Goal: Task Accomplishment & Management: Complete application form

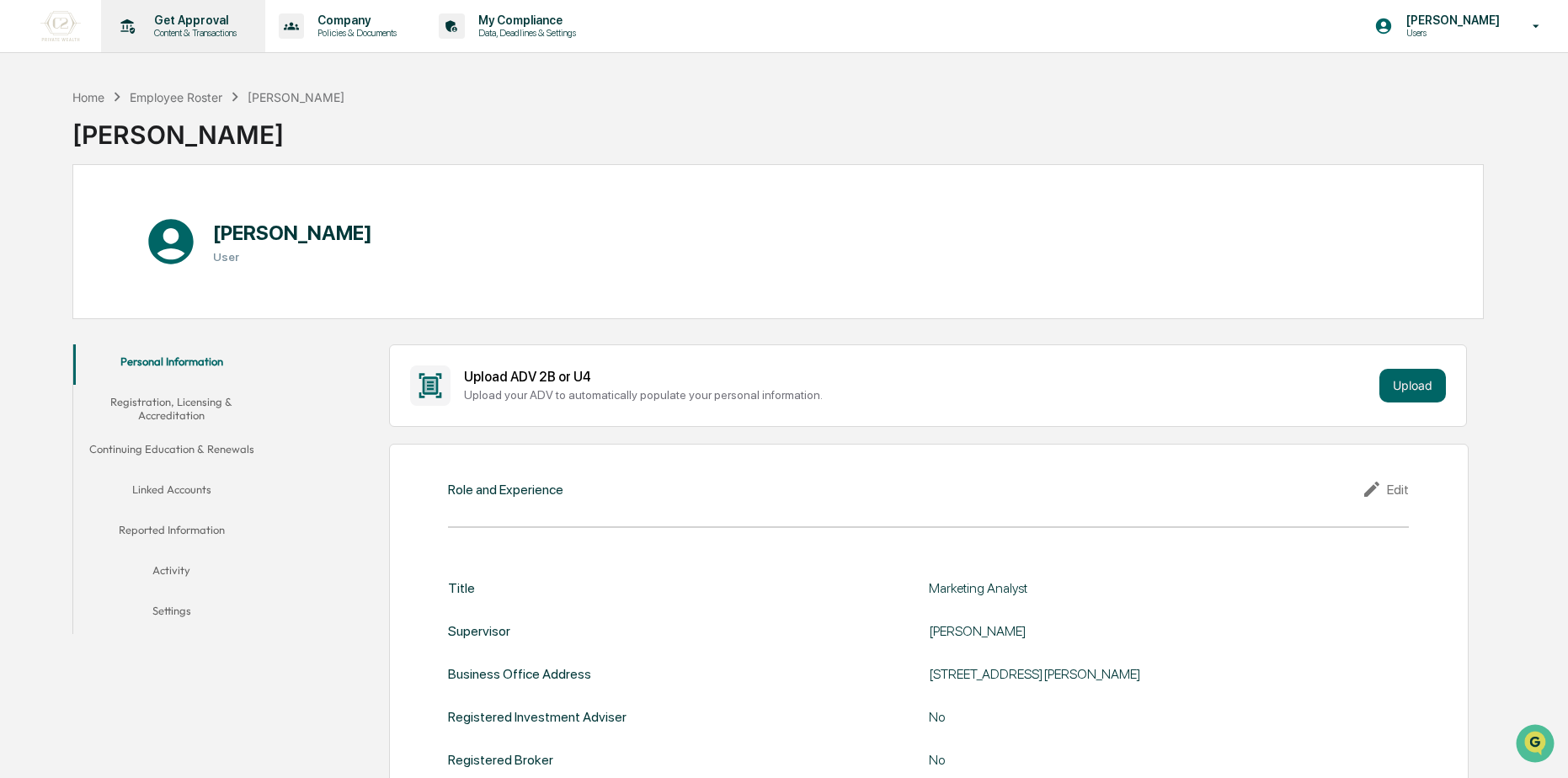
click at [207, 32] on p "Content & Transactions" at bounding box center [193, 33] width 104 height 12
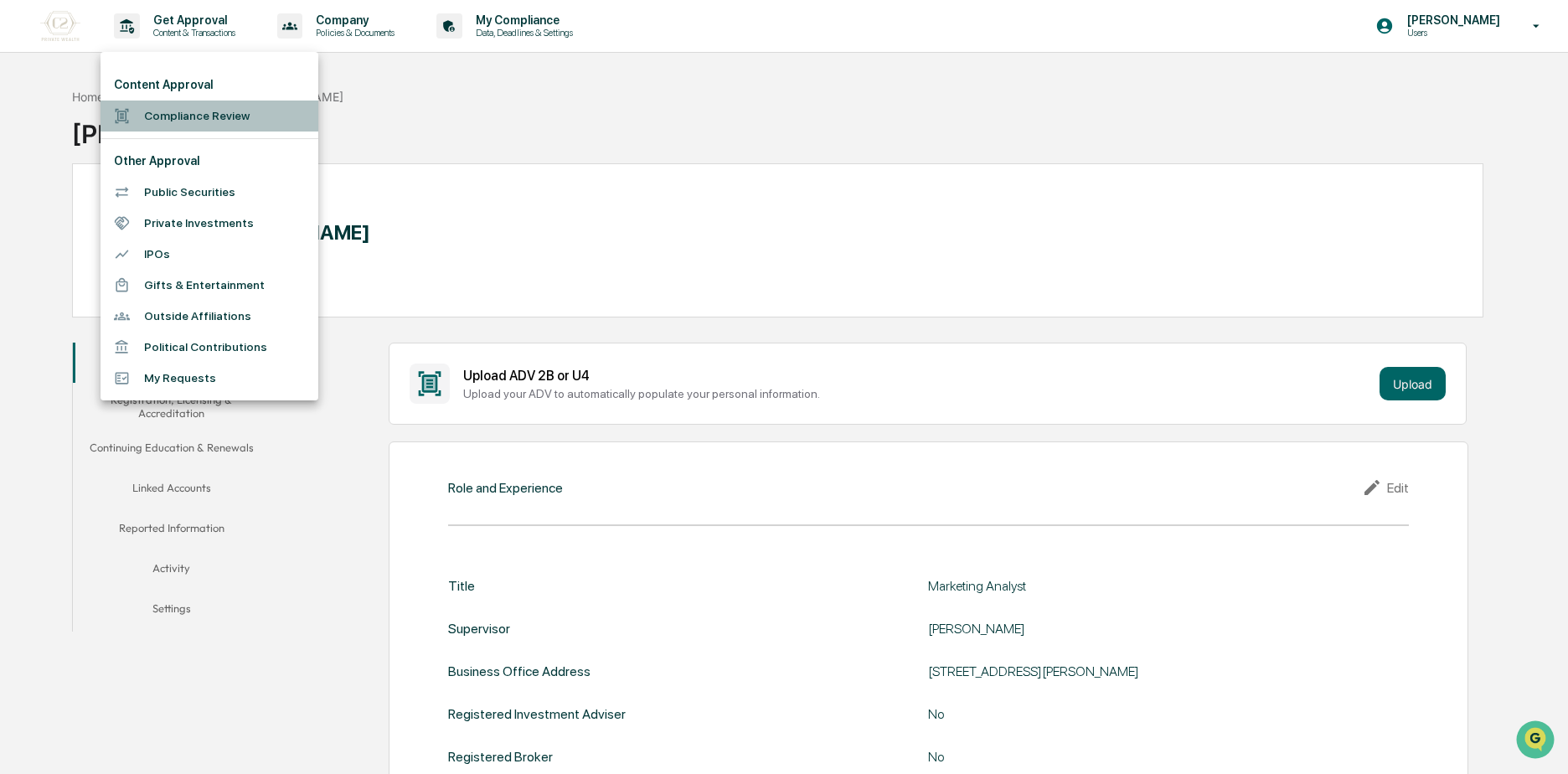
click at [208, 121] on li "Compliance Review" at bounding box center [209, 116] width 218 height 31
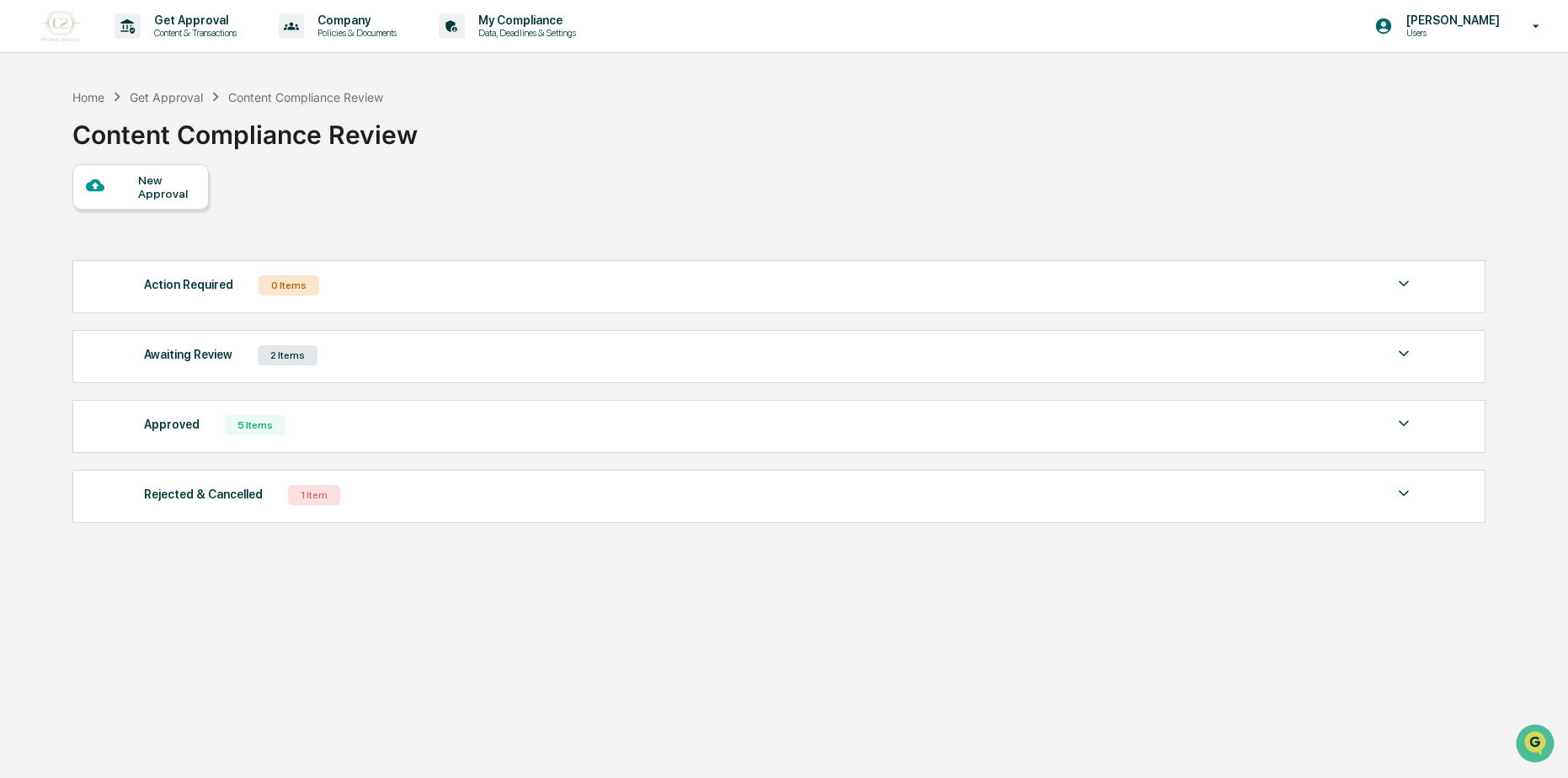
click at [150, 191] on div "New Approval" at bounding box center [166, 187] width 56 height 27
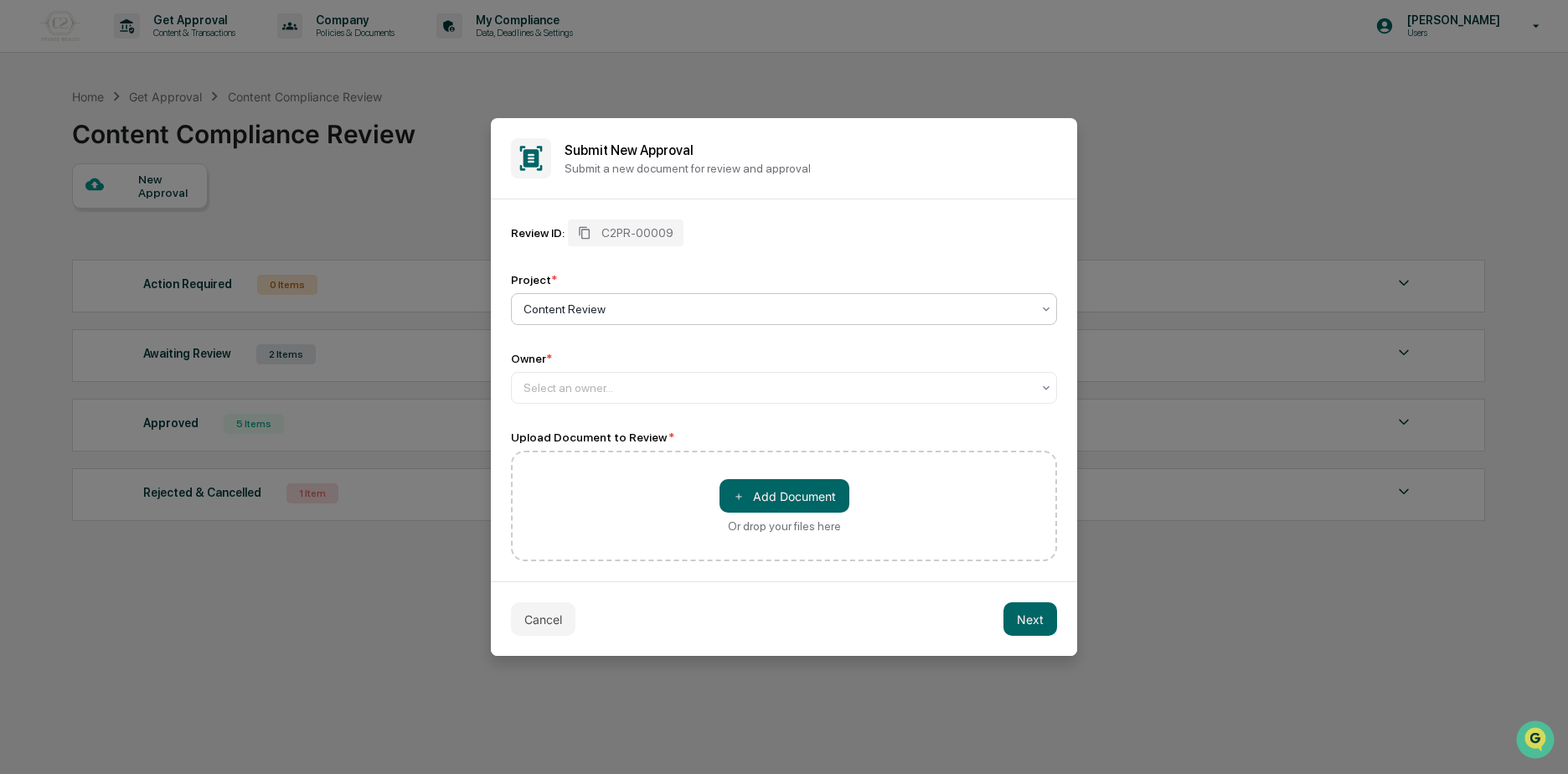
click at [616, 314] on div at bounding box center [777, 309] width 508 height 16
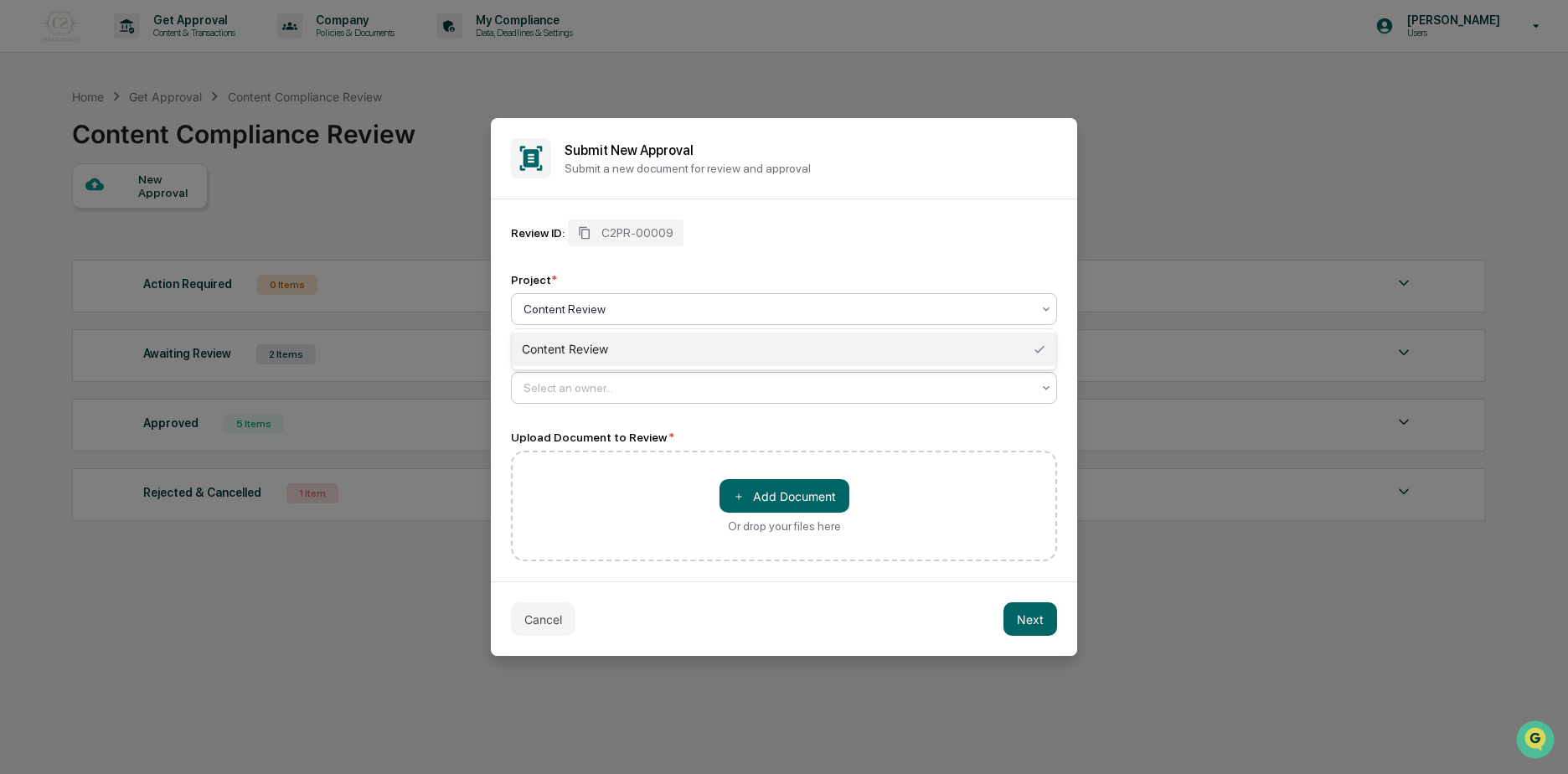
click at [593, 395] on div at bounding box center [777, 387] width 508 height 16
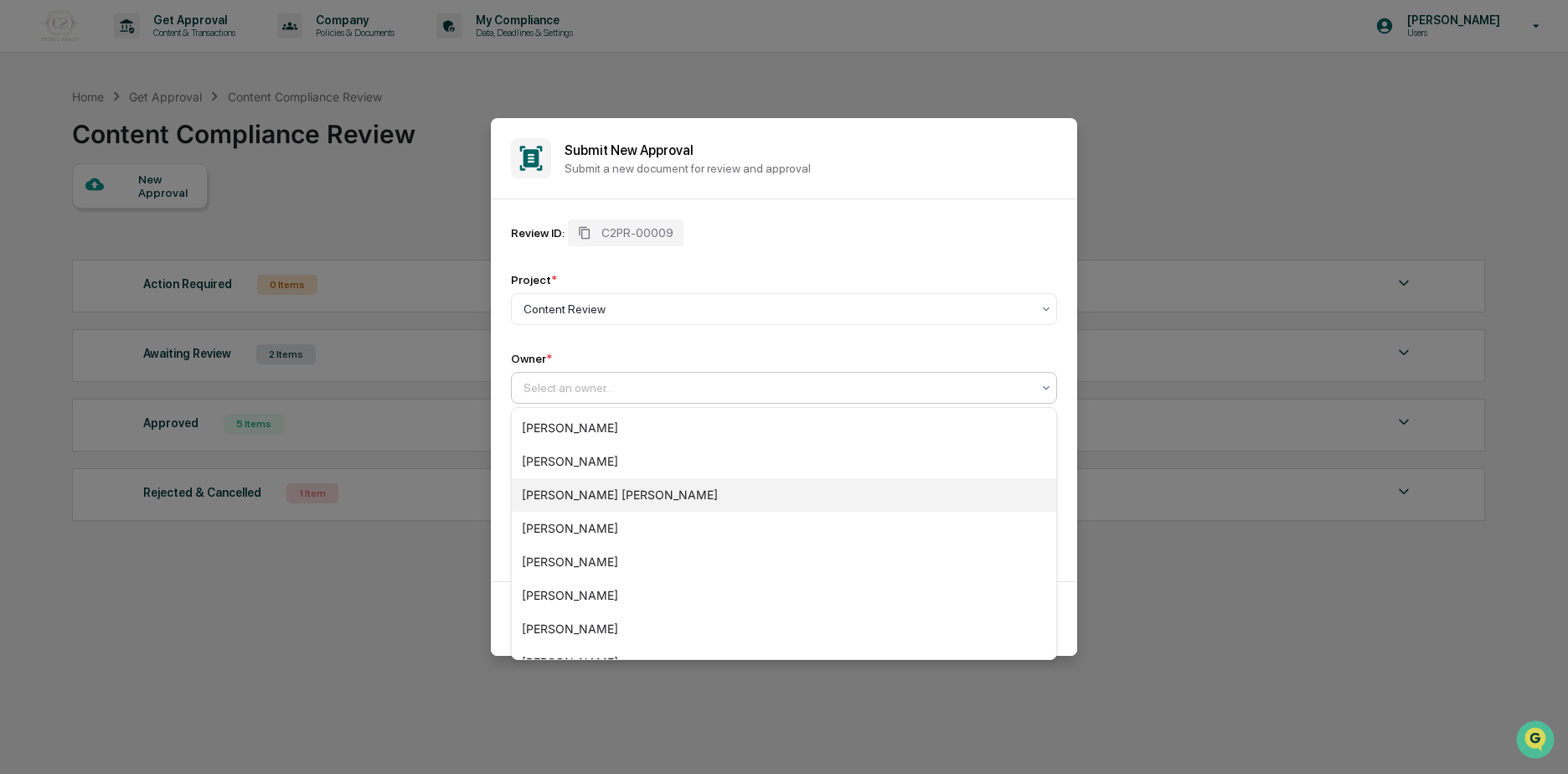
scroll to position [124, 0]
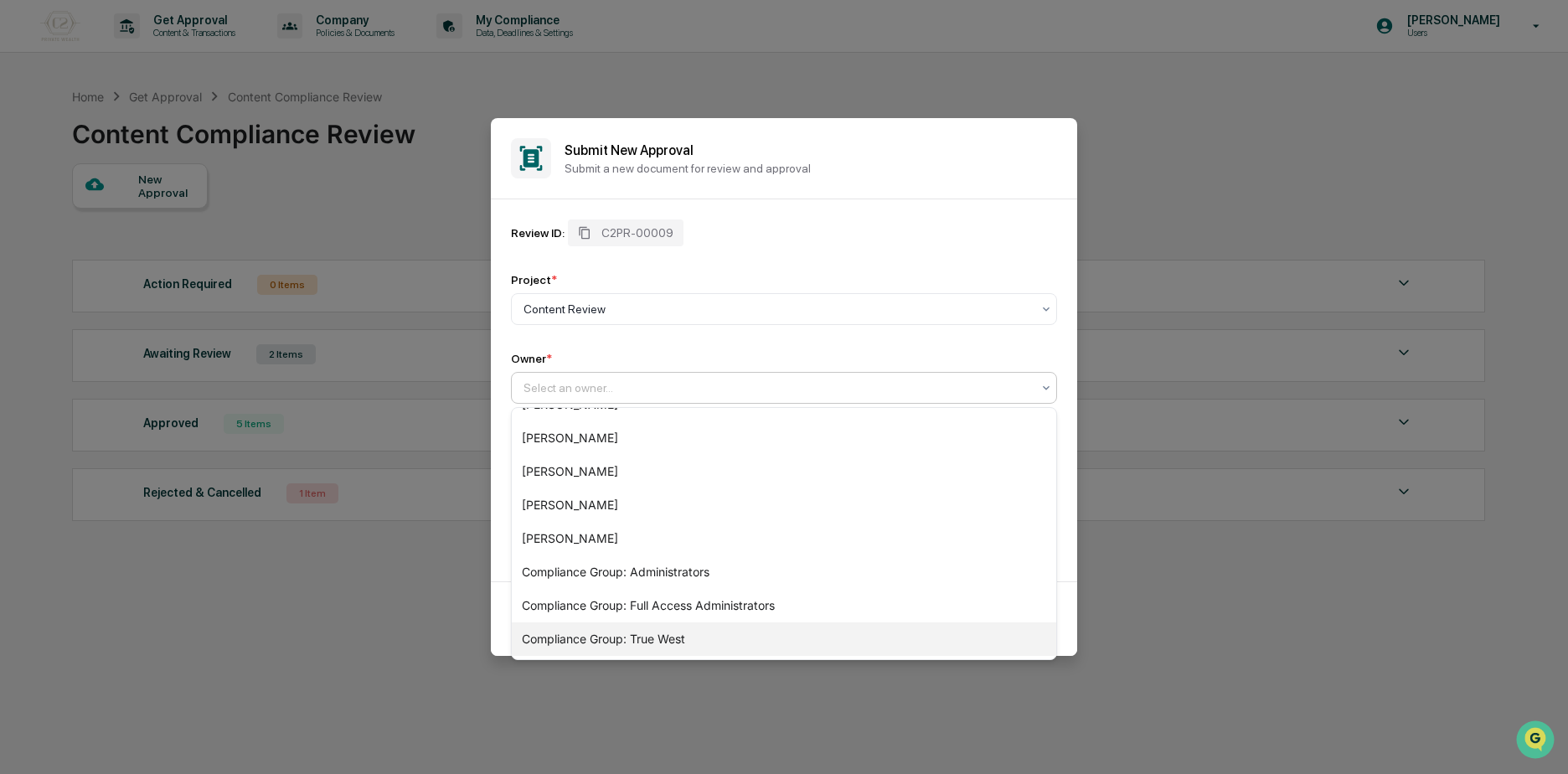
click at [571, 643] on div "Compliance Group: True West" at bounding box center [784, 639] width 545 height 34
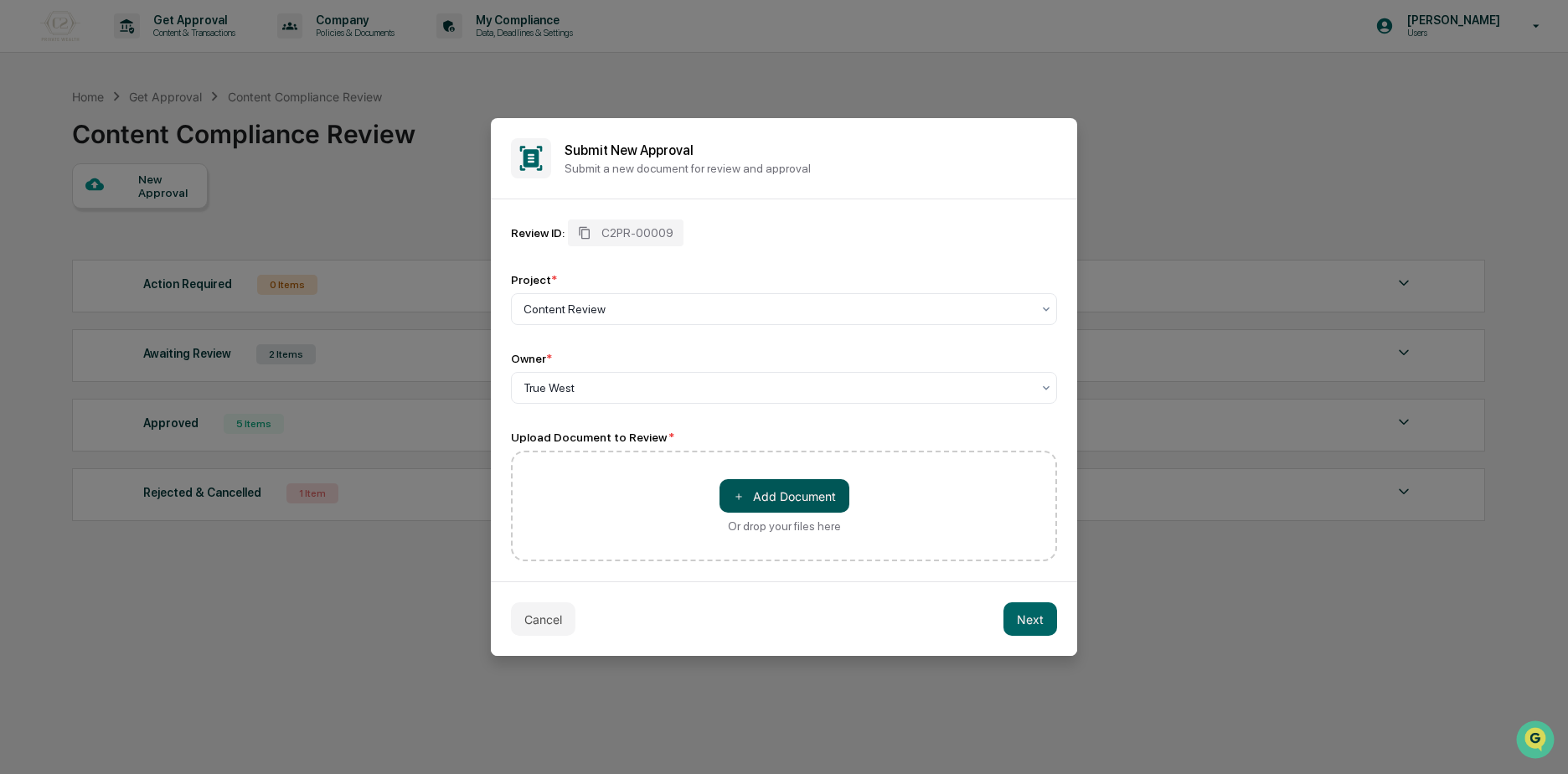
click at [759, 489] on button "＋ Add Document" at bounding box center [784, 496] width 130 height 34
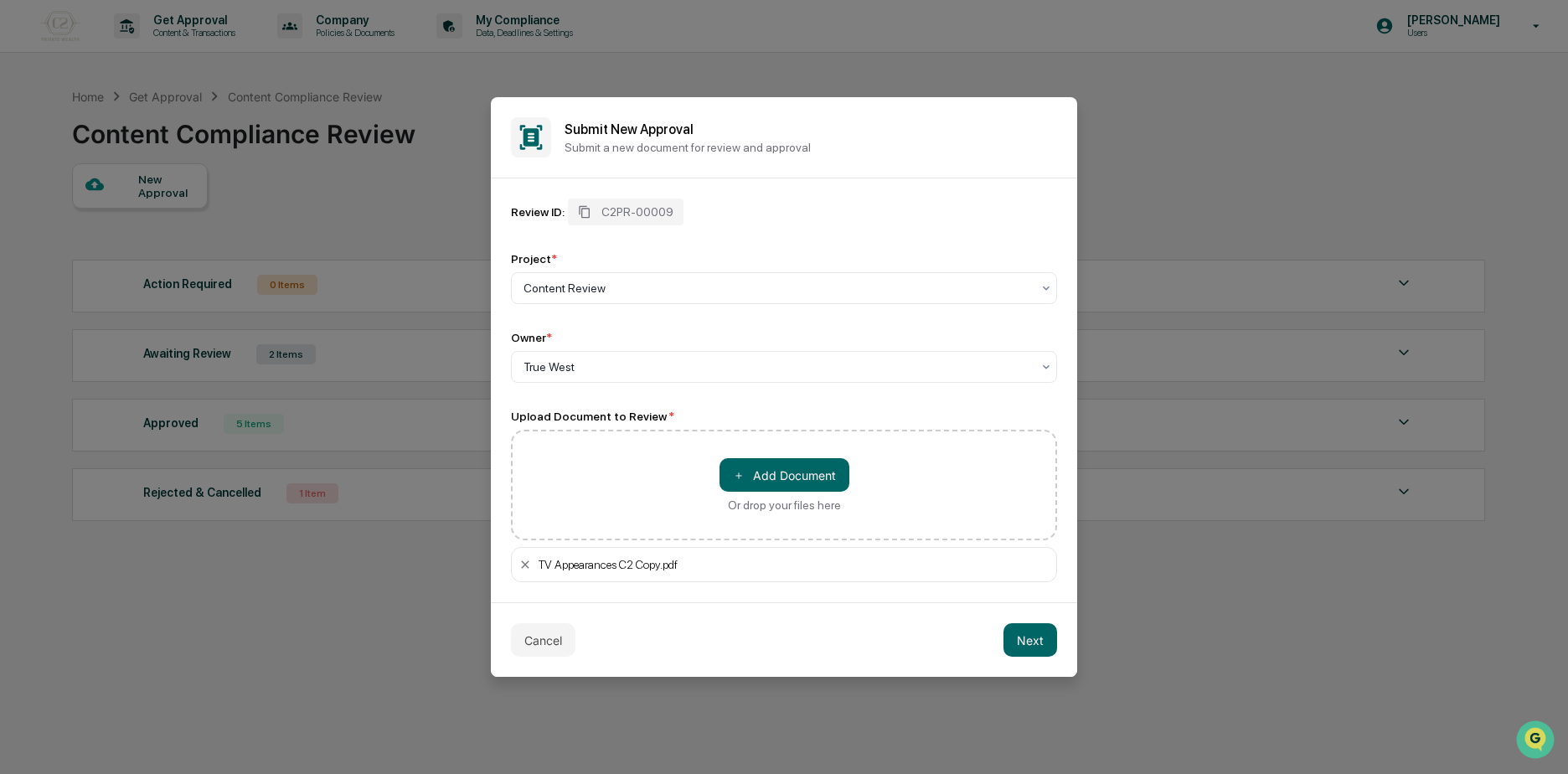
click at [633, 565] on div "TV Appearances C2 Copy.pdf" at bounding box center [794, 564] width 511 height 13
click at [627, 565] on div "TV Appearances C2 Copy.pdf" at bounding box center [794, 564] width 511 height 13
drag, startPoint x: 627, startPoint y: 565, endPoint x: 676, endPoint y: 603, distance: 62.0
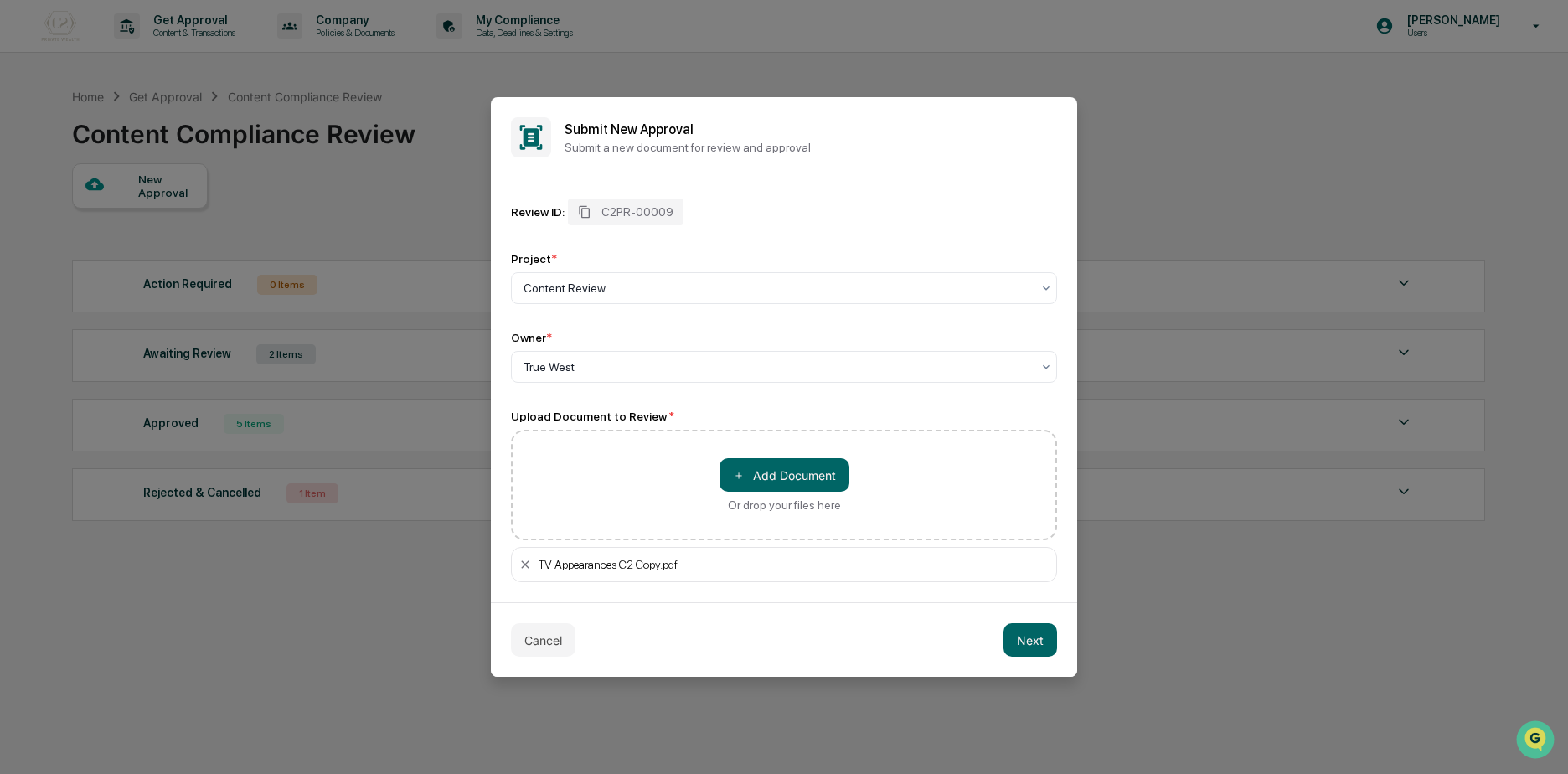
click at [676, 603] on div "Cancel Next" at bounding box center [784, 639] width 586 height 74
click at [624, 560] on div "TV Appearances C2 Copy.pdf" at bounding box center [794, 564] width 511 height 13
click at [629, 567] on div "TV Appearances C2 Copy.pdf" at bounding box center [794, 564] width 511 height 13
click at [1046, 636] on button "Next" at bounding box center [1030, 640] width 54 height 34
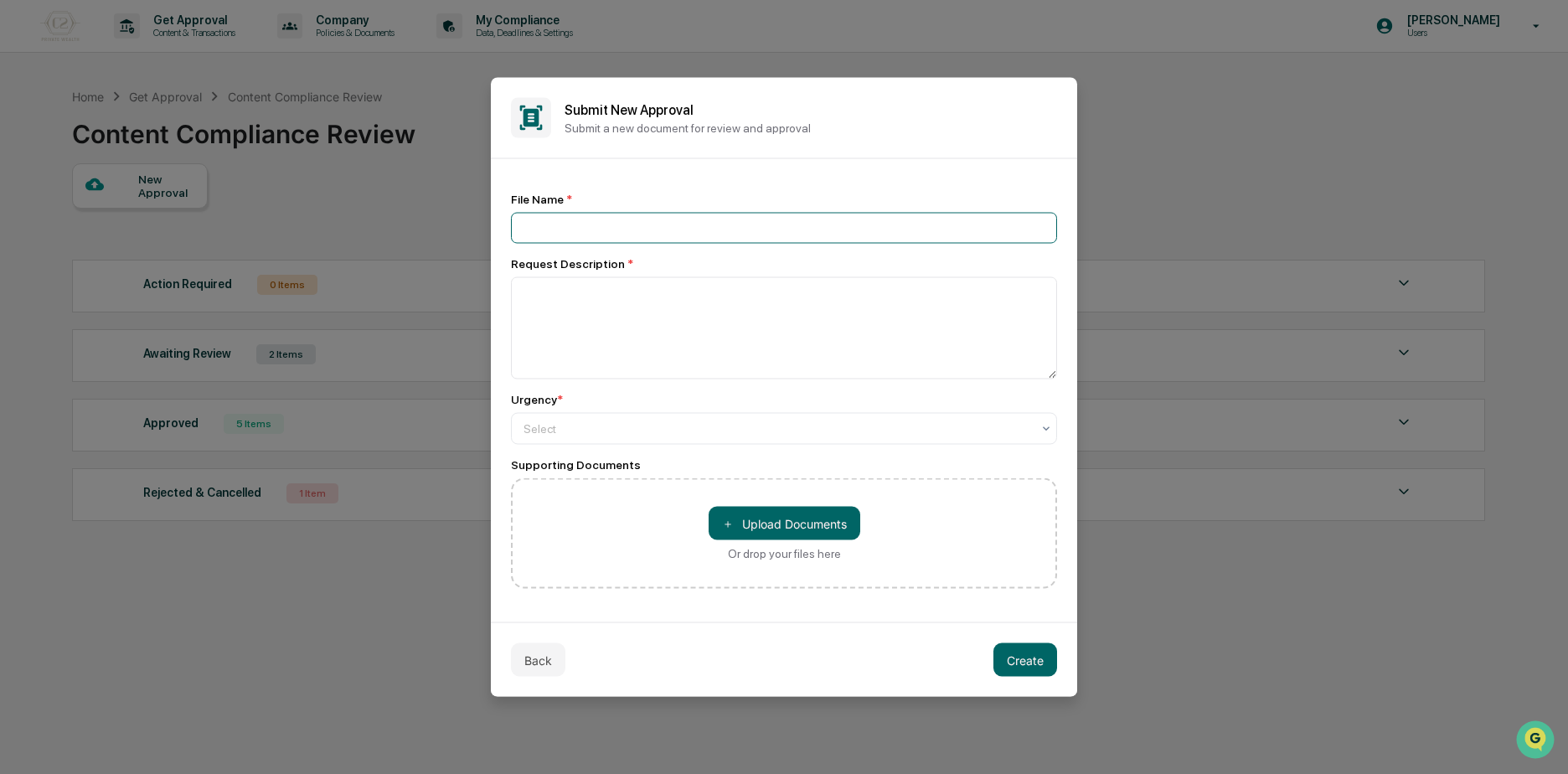
click at [656, 240] on input at bounding box center [784, 228] width 547 height 31
click at [953, 205] on div "File Name *" at bounding box center [784, 199] width 547 height 13
click at [932, 227] on input at bounding box center [784, 228] width 547 height 31
type input "**********"
click at [737, 322] on textarea at bounding box center [784, 329] width 547 height 102
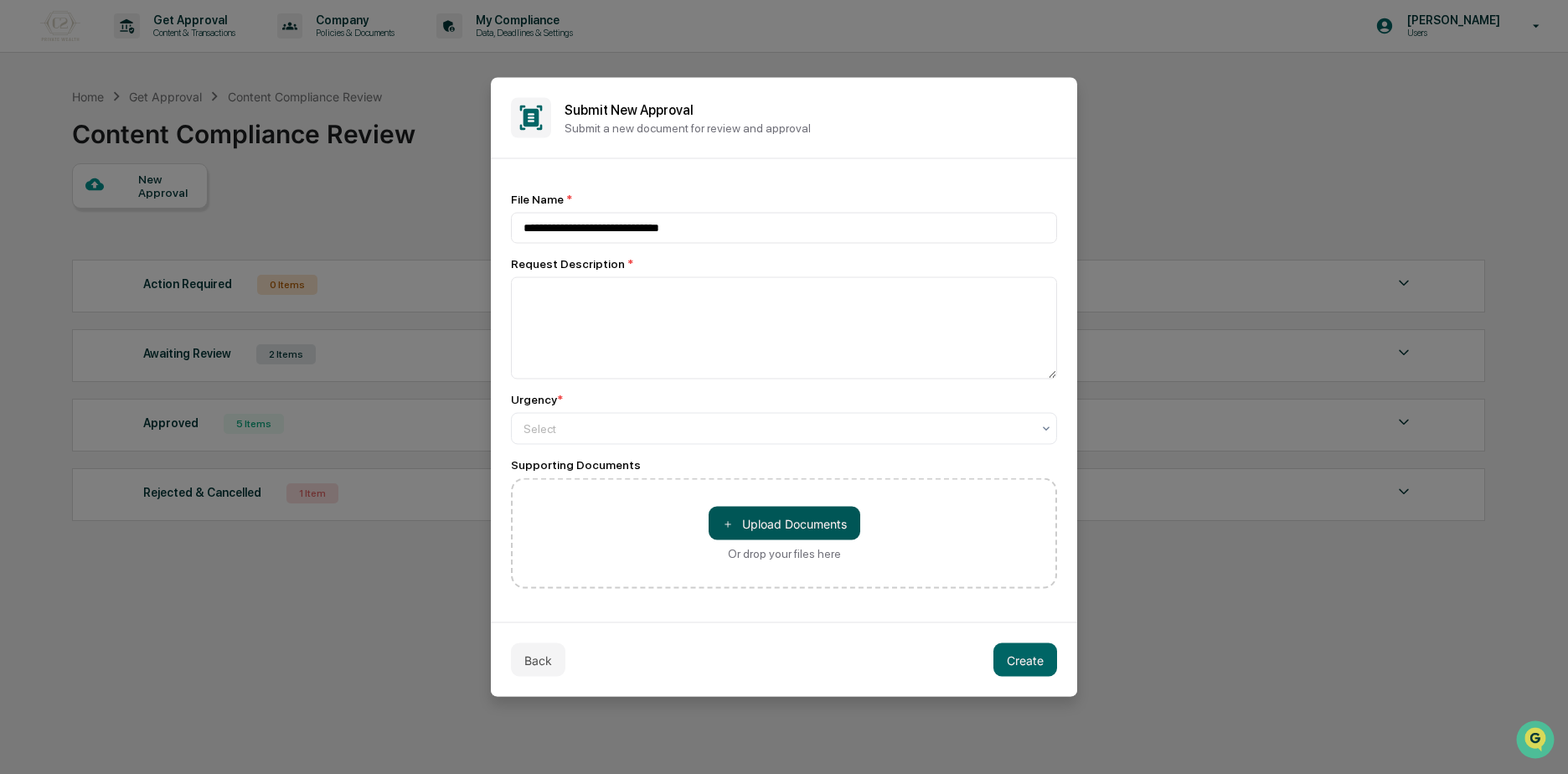
click at [774, 511] on button "＋ Upload Documents" at bounding box center [784, 523] width 151 height 34
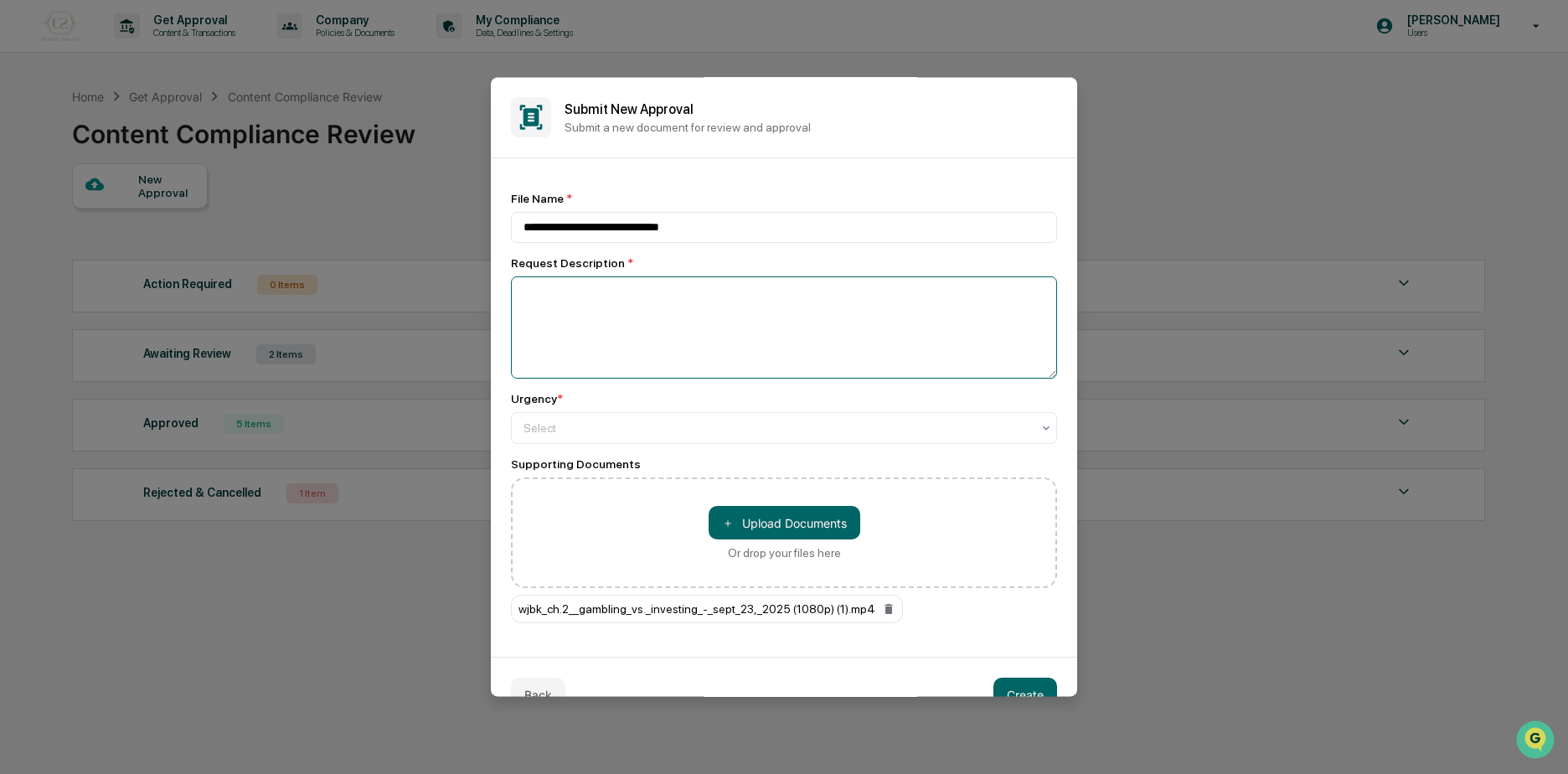
click at [559, 317] on textarea at bounding box center [784, 328] width 547 height 102
type textarea "*"
click at [561, 430] on div at bounding box center [777, 427] width 508 height 16
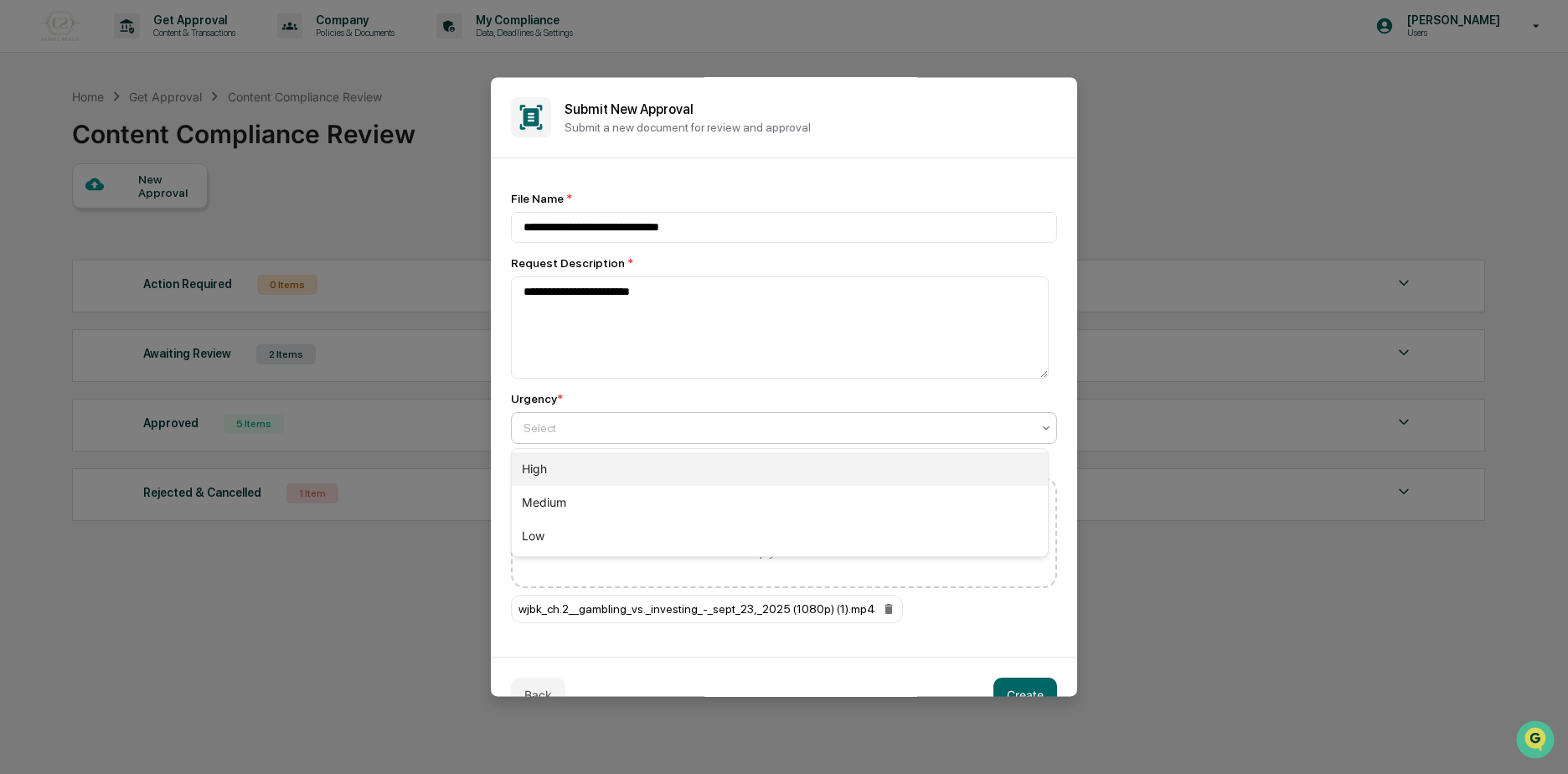
click at [570, 470] on div "High" at bounding box center [780, 469] width 536 height 34
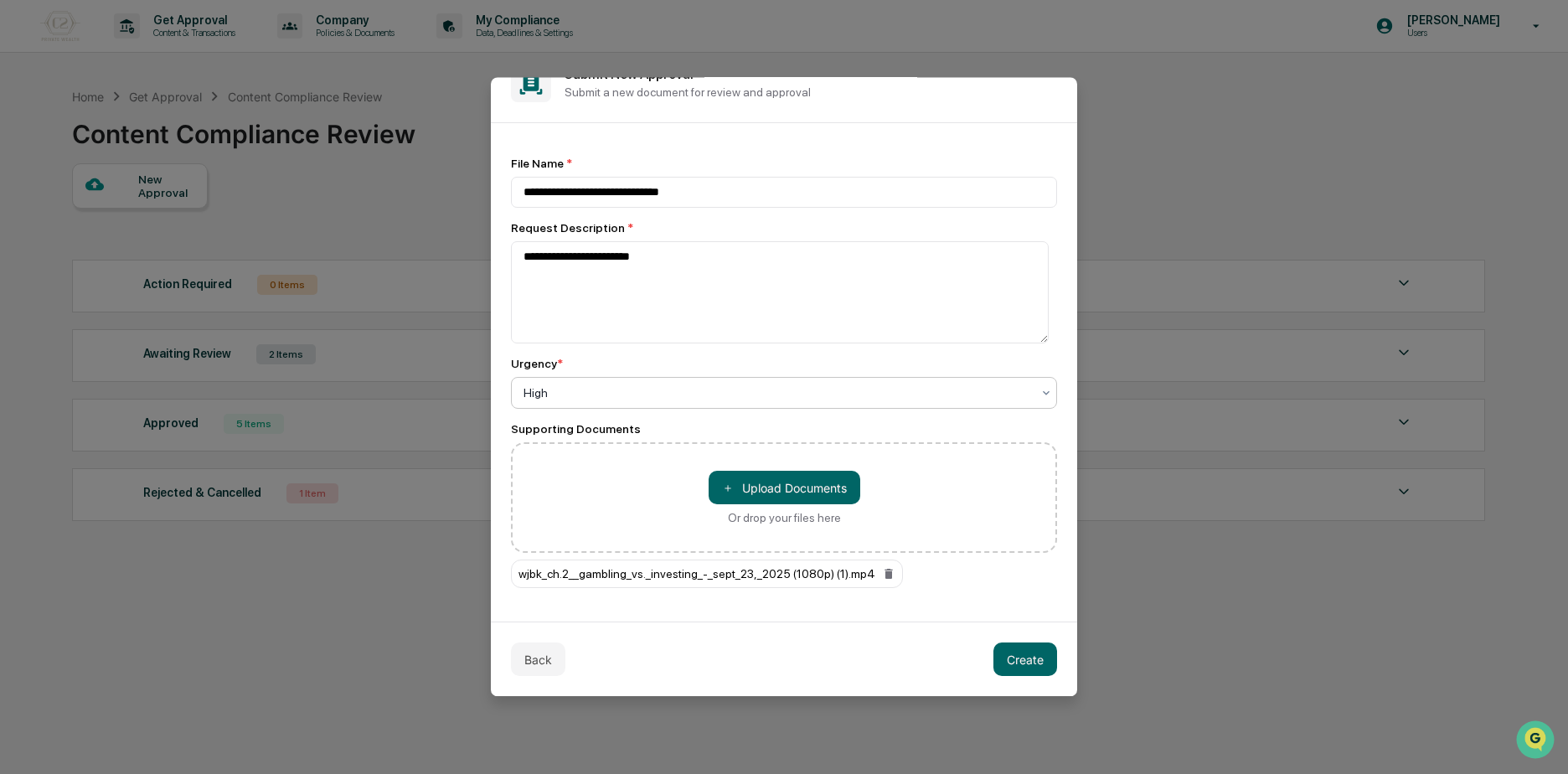
scroll to position [36, 0]
drag, startPoint x: 1026, startPoint y: 668, endPoint x: 1019, endPoint y: 656, distance: 13.9
click at [1027, 667] on button "Create" at bounding box center [1026, 659] width 64 height 34
click at [701, 281] on textarea "**********" at bounding box center [780, 292] width 538 height 102
type textarea "**********"
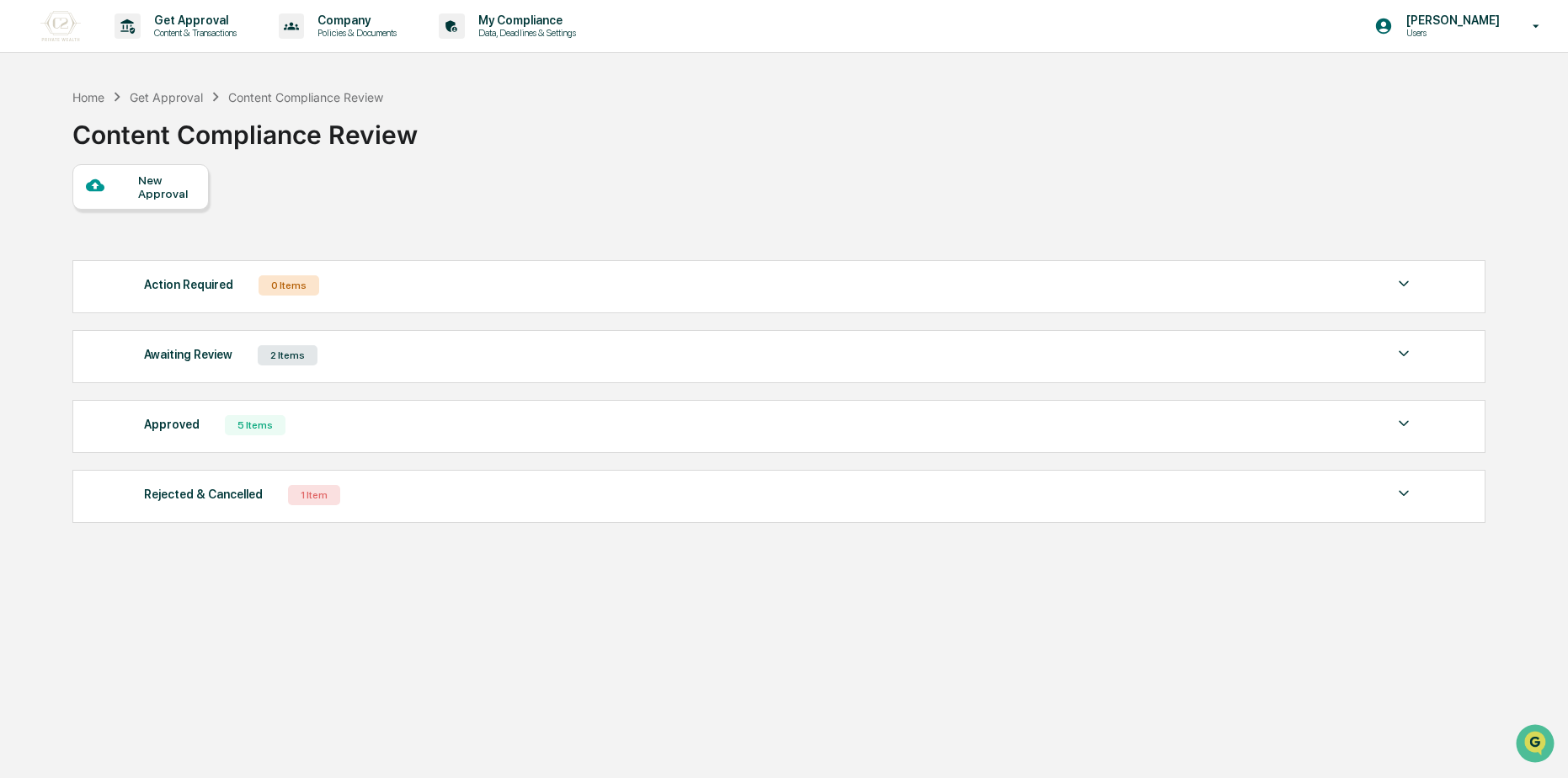
click at [286, 377] on div "Awaiting Review 2 Items File Name Review Id Created Date Requested By Complianc…" at bounding box center [778, 356] width 1412 height 53
click at [159, 192] on div "New Approval" at bounding box center [166, 187] width 56 height 27
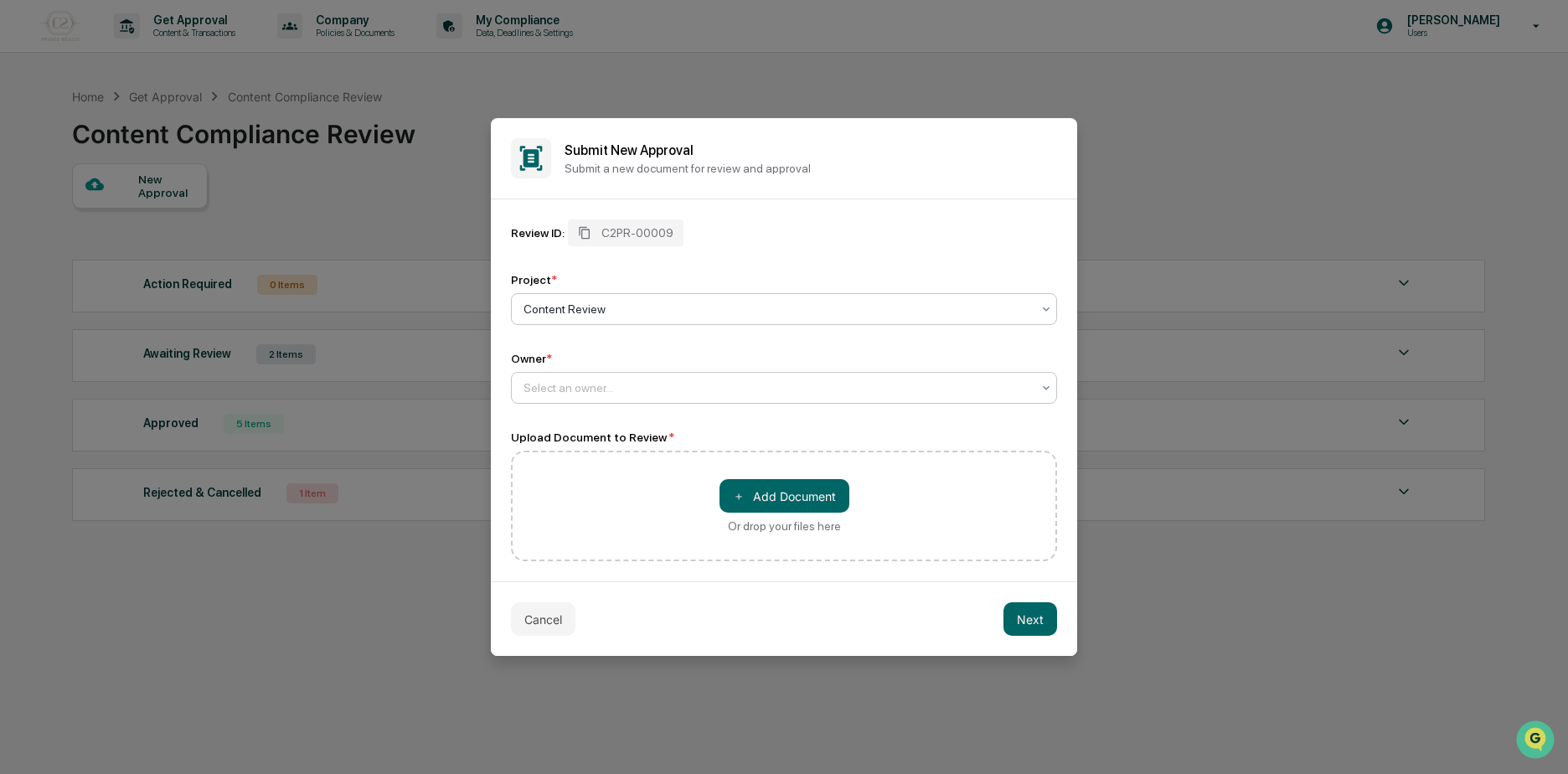
click at [598, 380] on div at bounding box center [777, 387] width 508 height 16
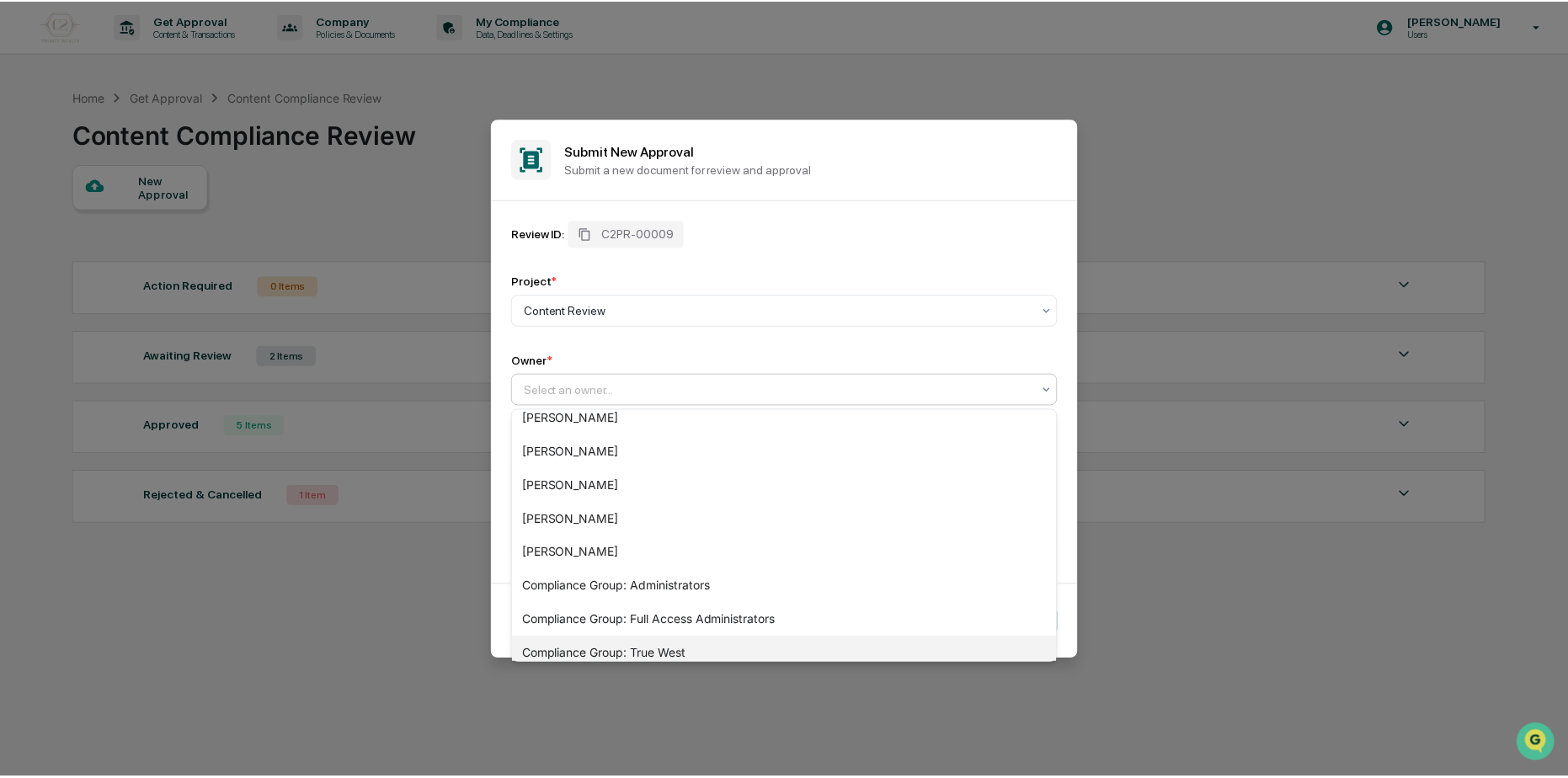
scroll to position [124, 0]
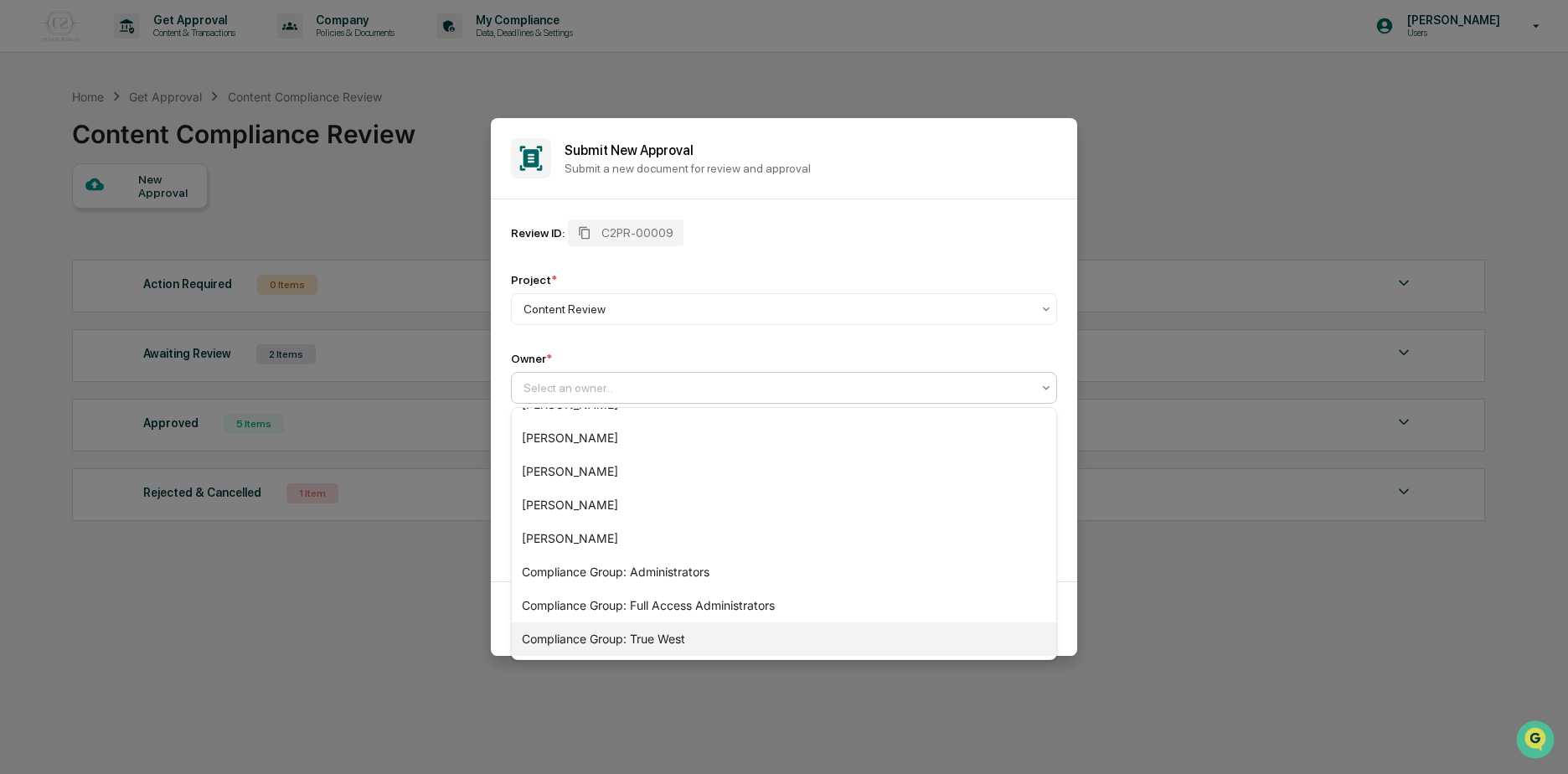
click at [603, 631] on div "Compliance Group: True West" at bounding box center [784, 639] width 545 height 34
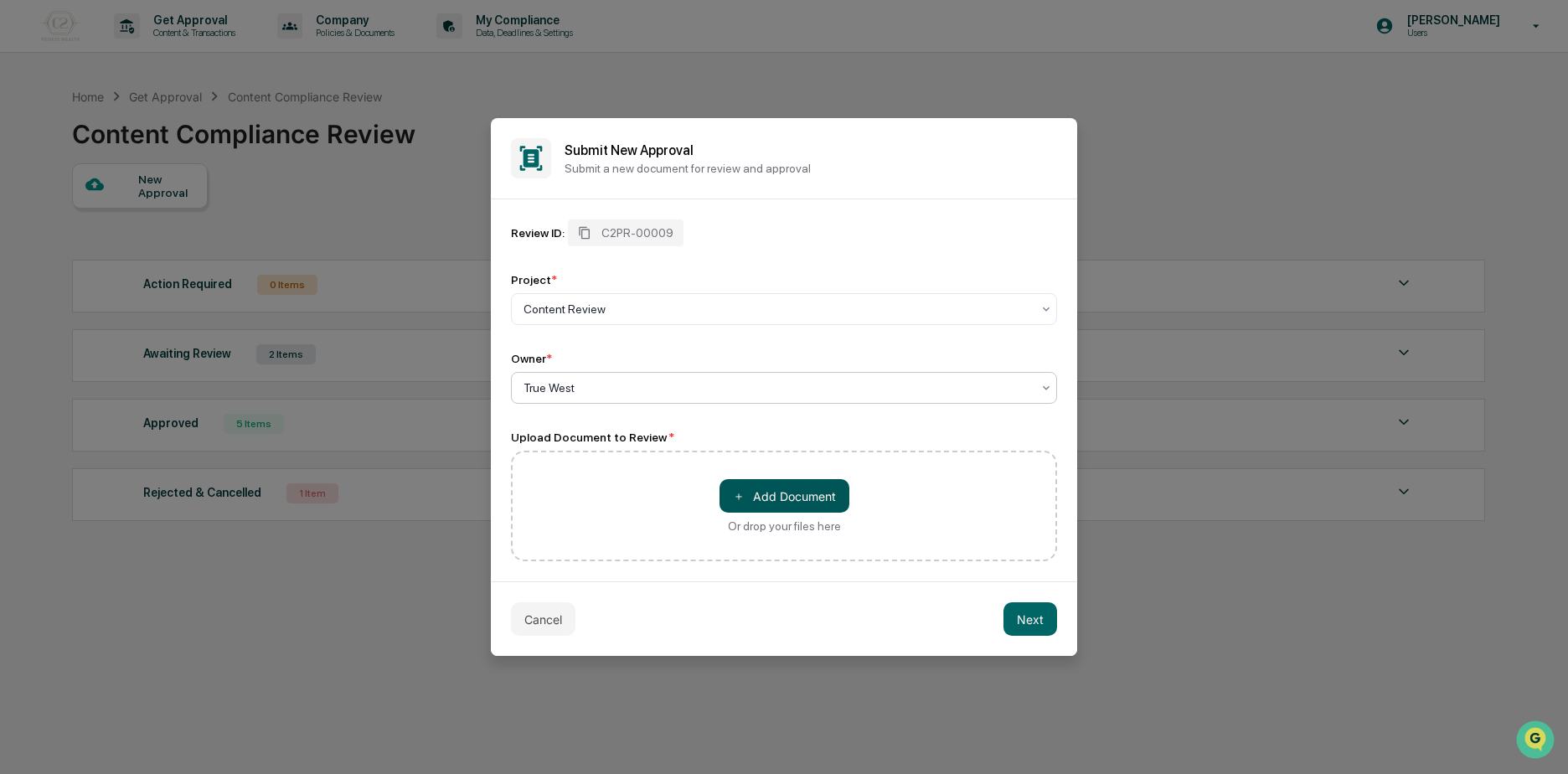
click at [810, 487] on button "＋ Add Document" at bounding box center [784, 496] width 130 height 34
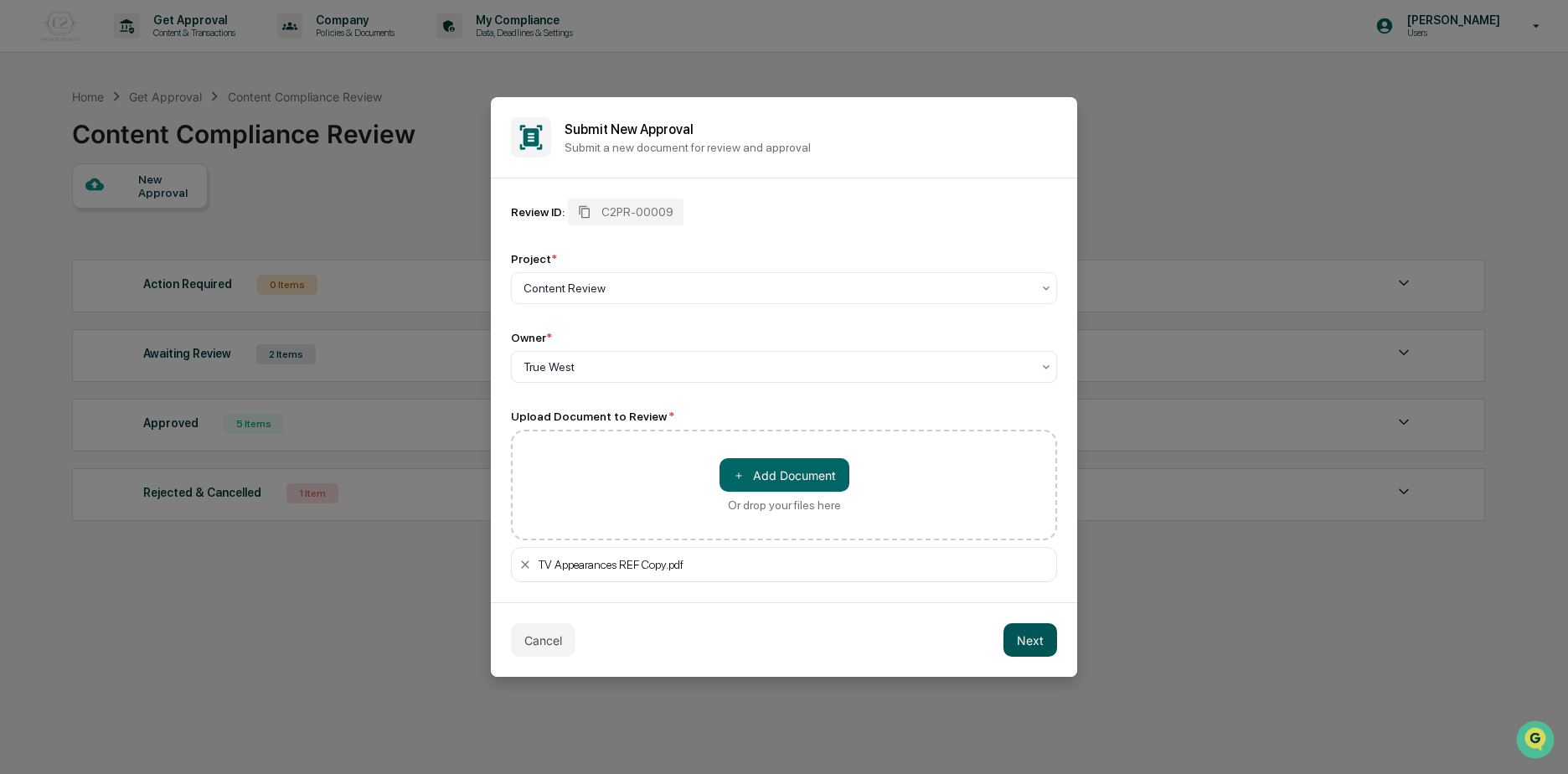
click at [1041, 629] on button "Next" at bounding box center [1030, 640] width 54 height 34
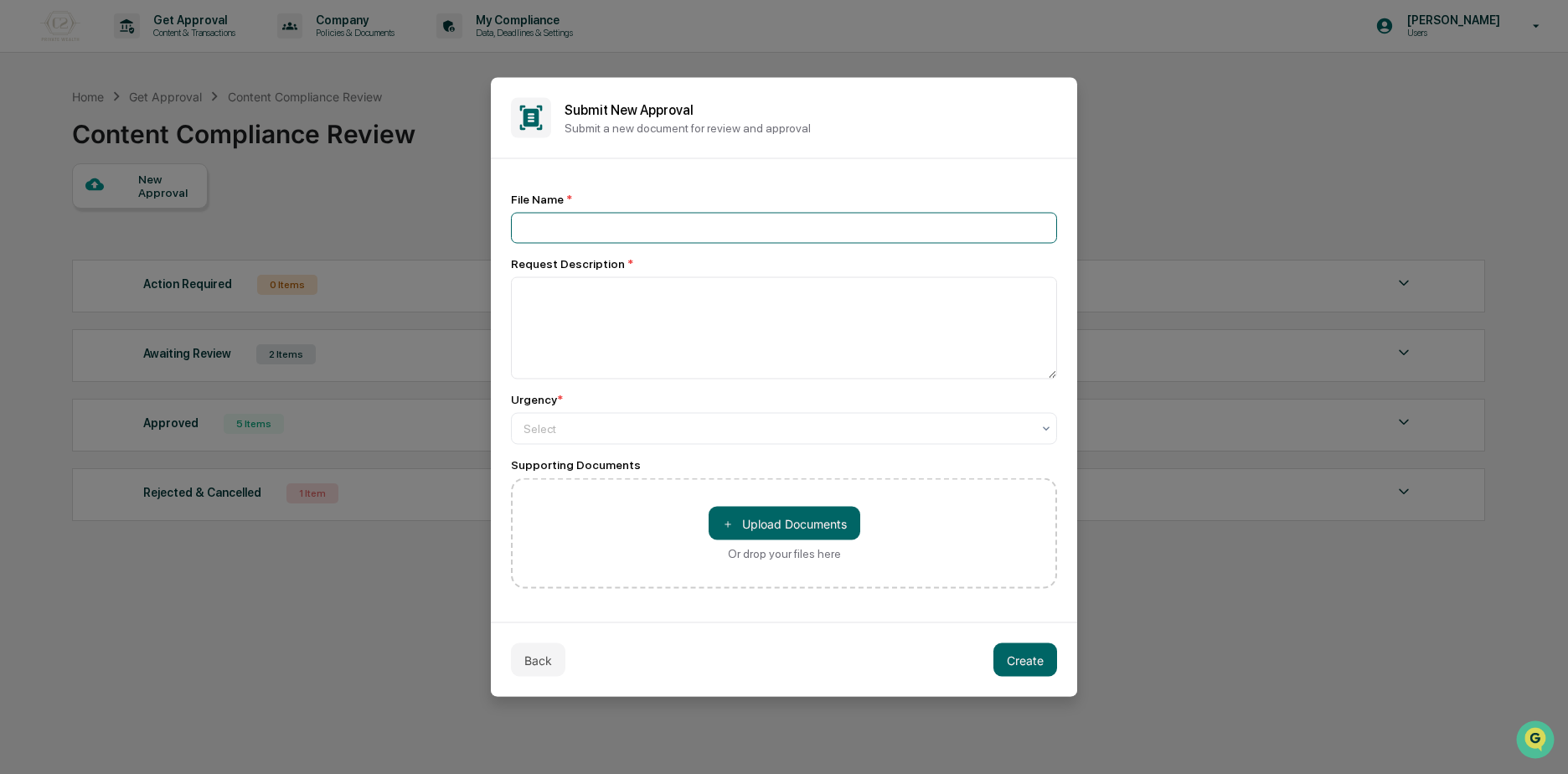
click at [548, 233] on input at bounding box center [784, 228] width 547 height 31
type input "**********"
click at [568, 326] on textarea at bounding box center [784, 329] width 547 height 102
type textarea "**********"
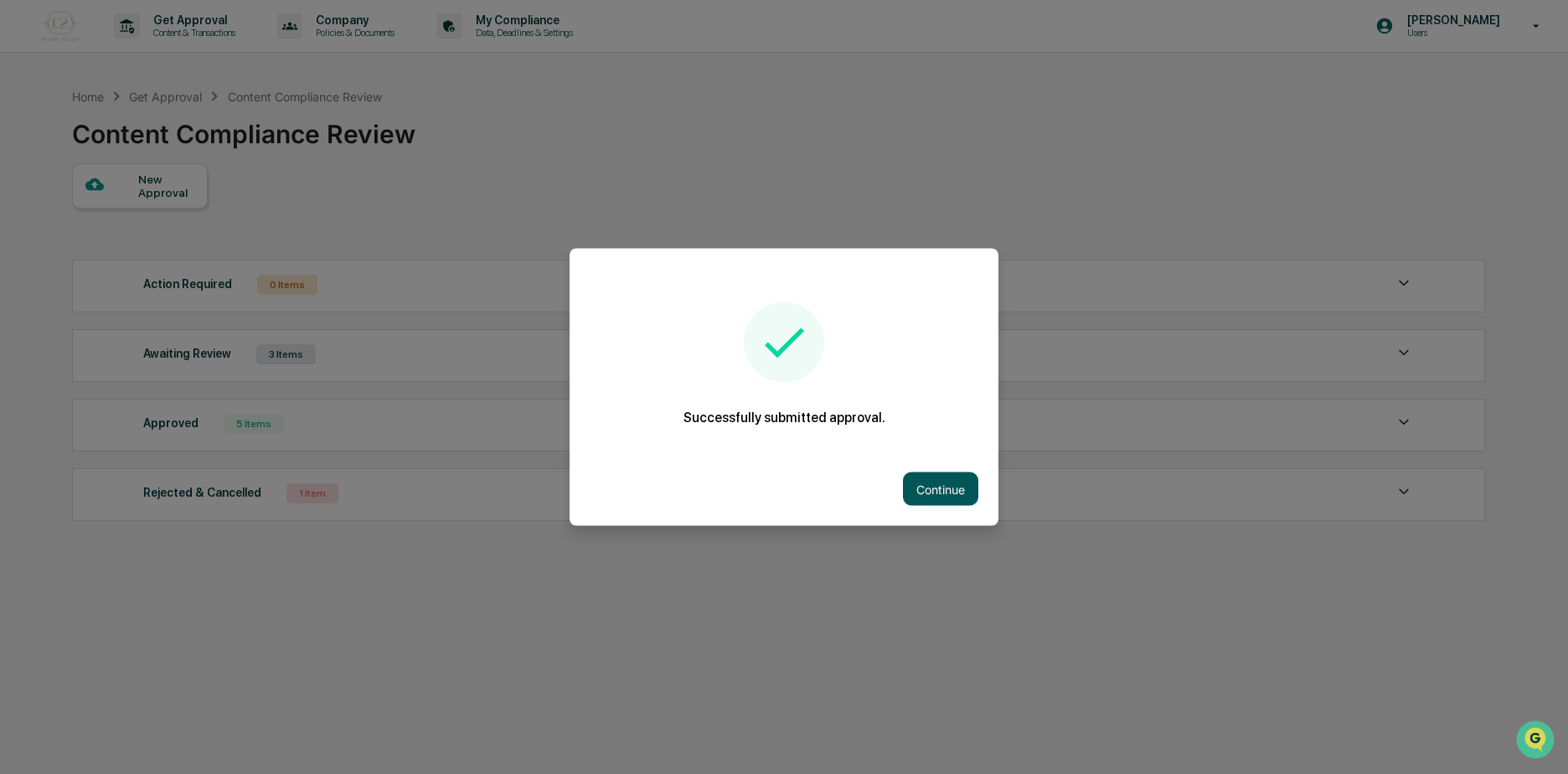
click at [927, 485] on button "Continue" at bounding box center [940, 489] width 75 height 34
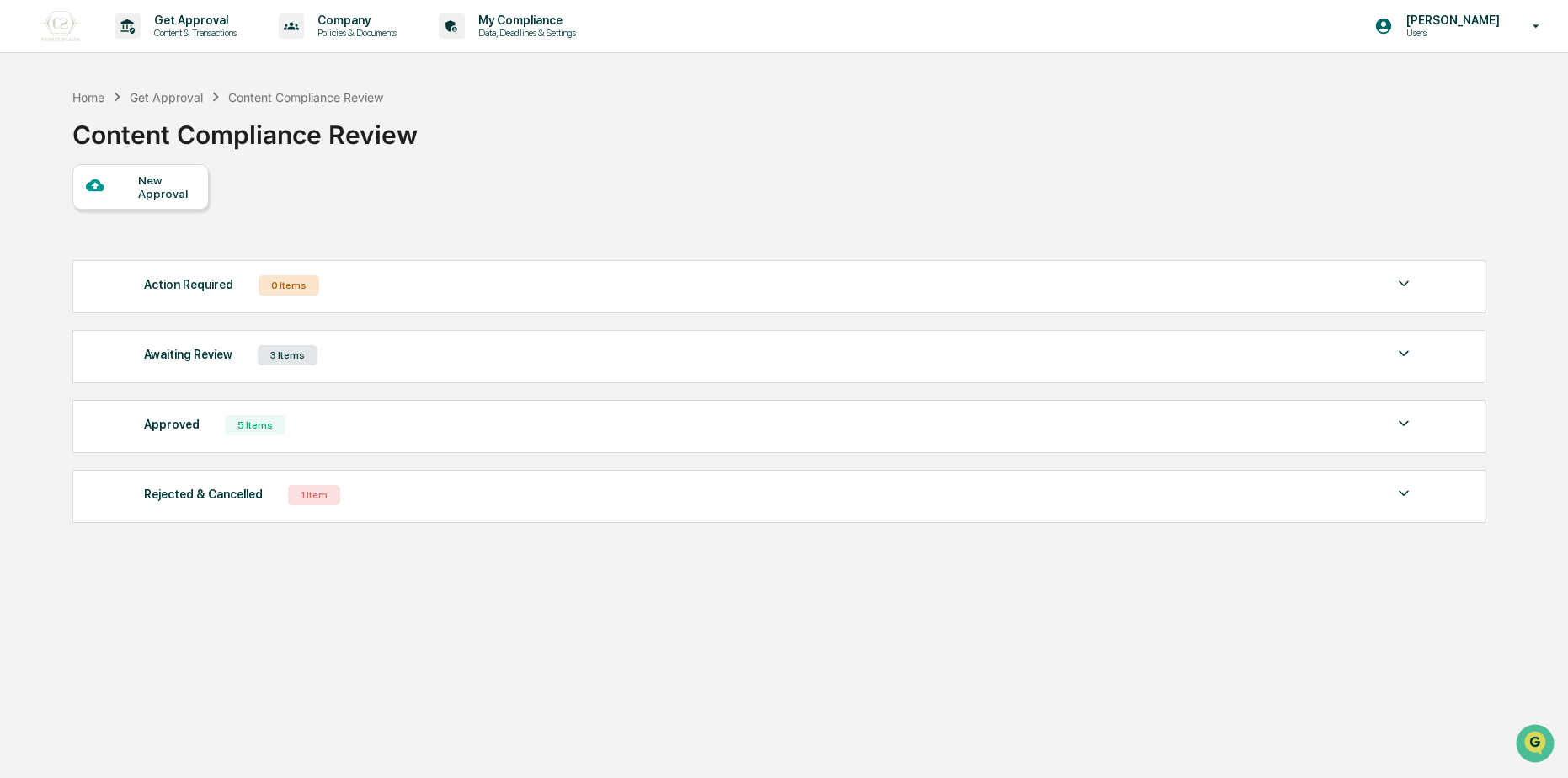
click at [374, 363] on div "Awaiting Review 3 Items" at bounding box center [779, 355] width 1270 height 23
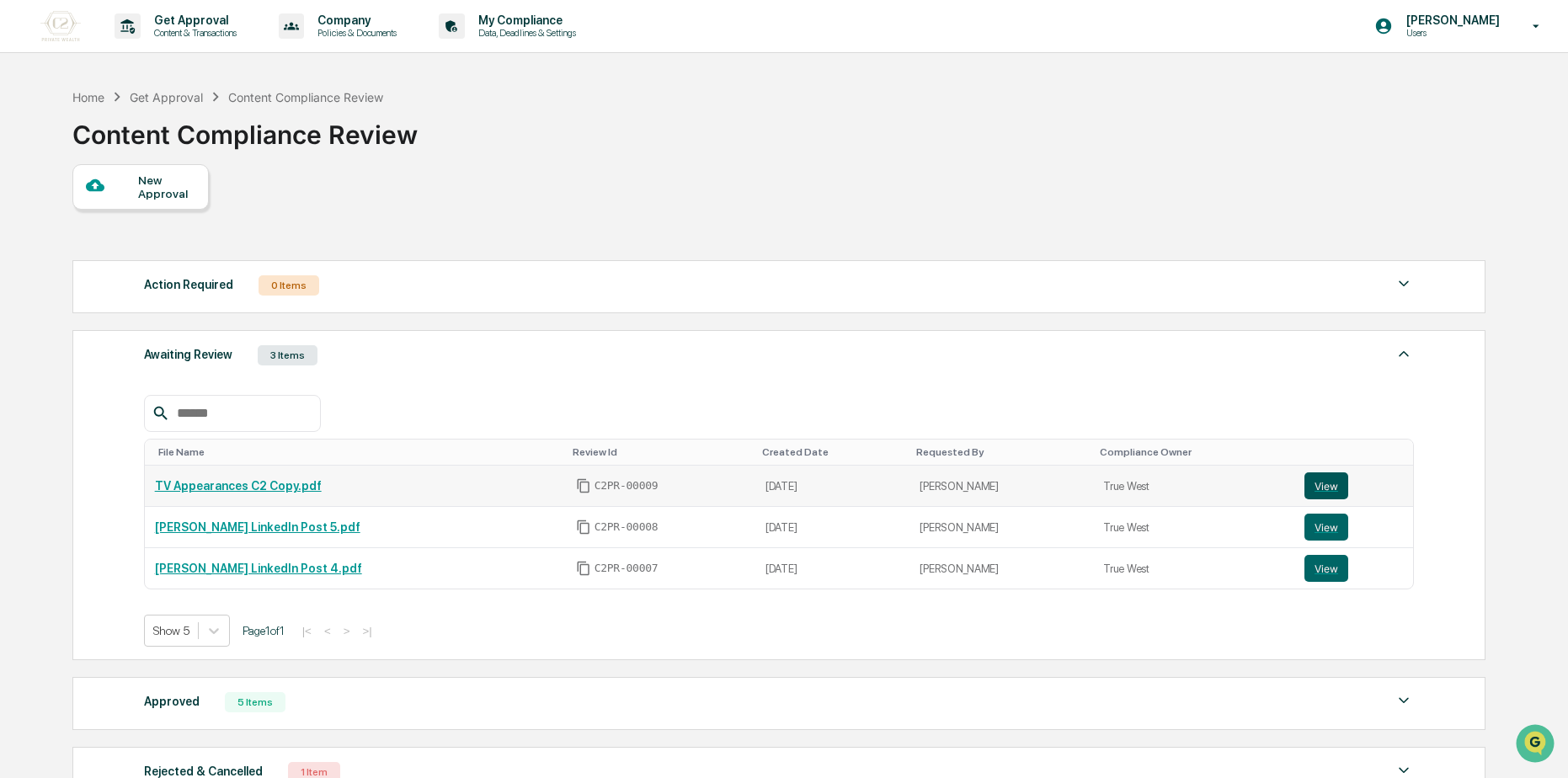
click at [1323, 489] on button "View" at bounding box center [1325, 485] width 43 height 27
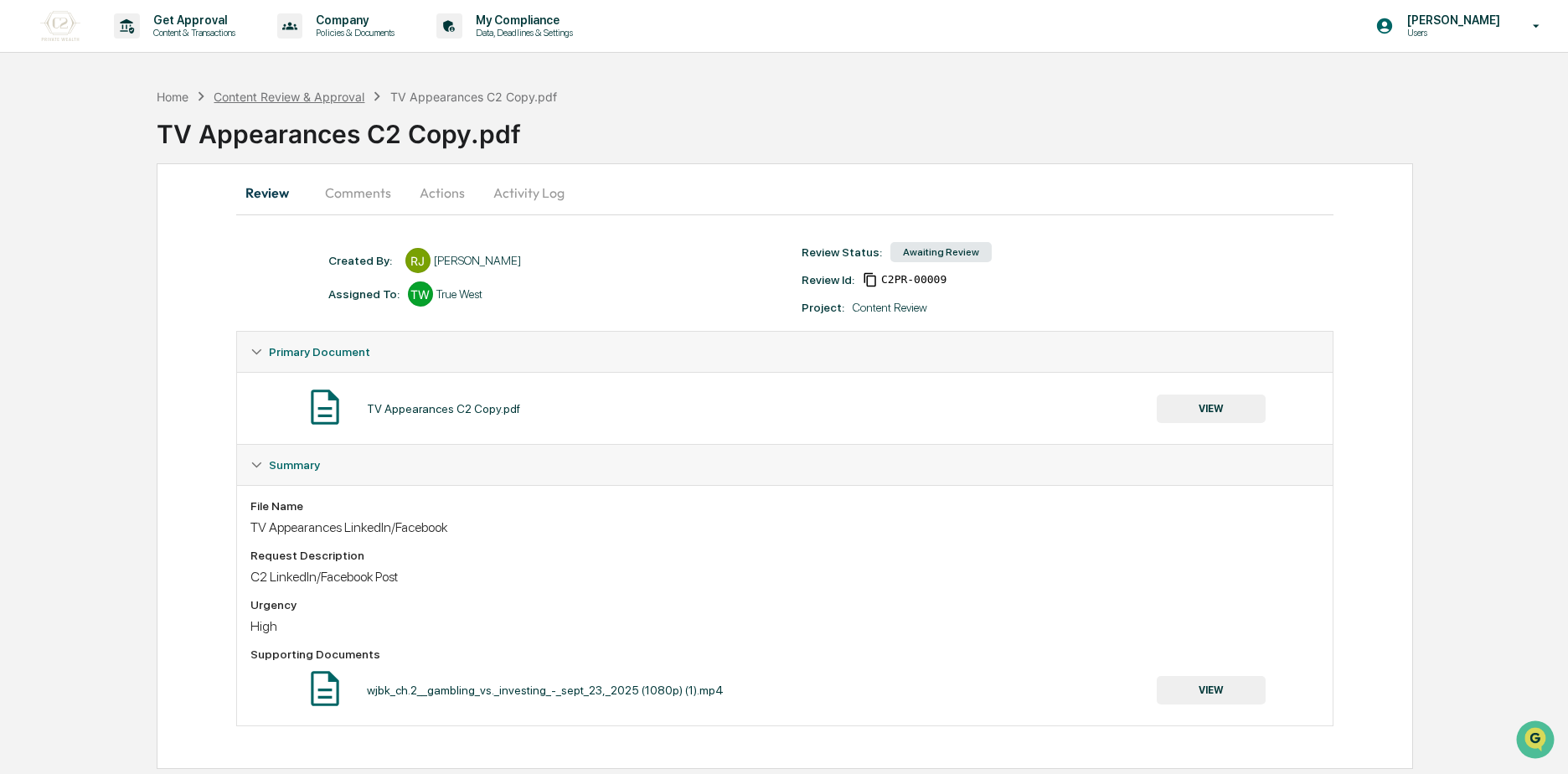
click at [336, 98] on div "Content Review & Approval" at bounding box center [289, 97] width 150 height 14
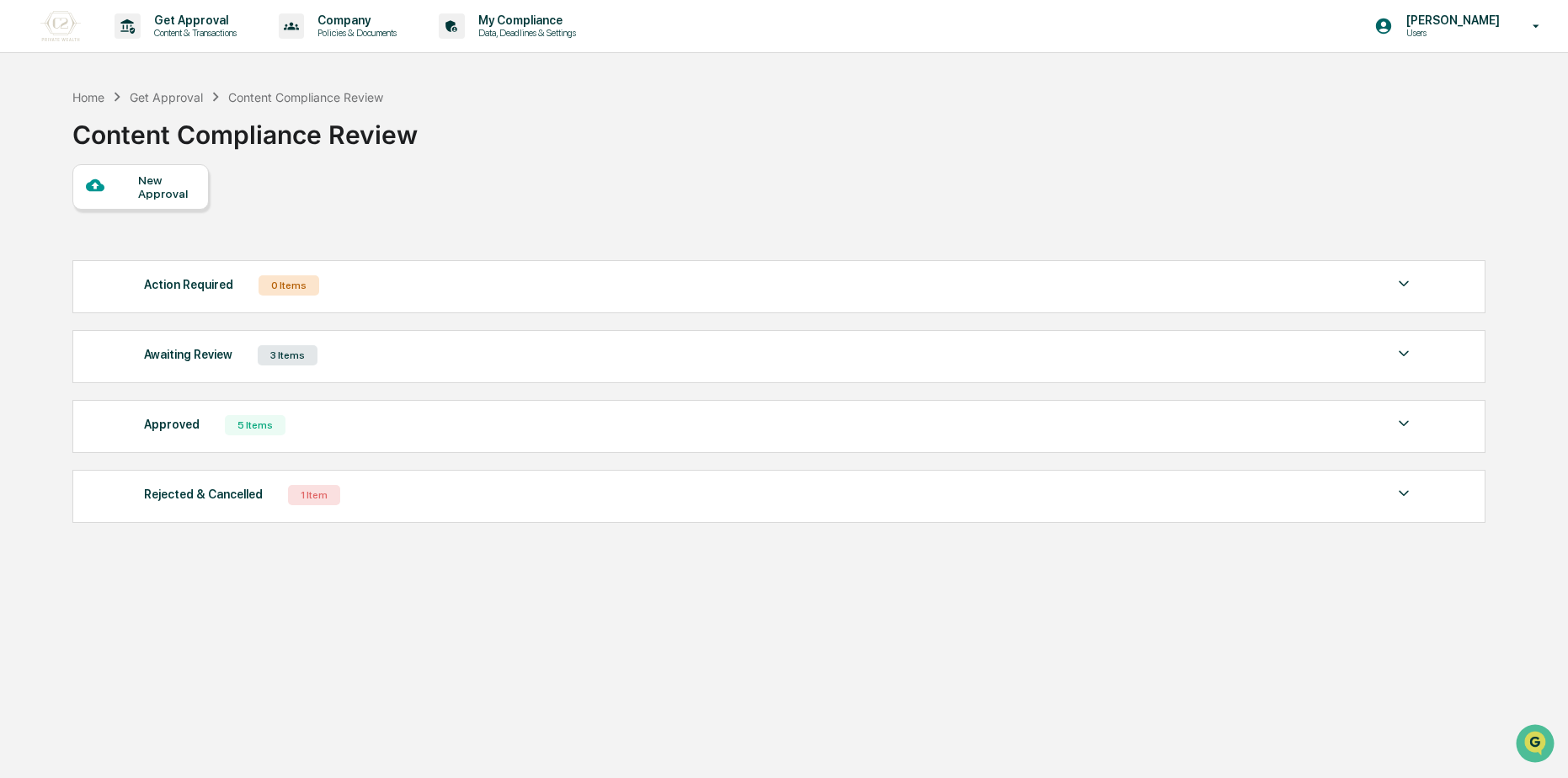
click at [315, 365] on div "Awaiting Review 3 Items" at bounding box center [779, 355] width 1270 height 23
click at [289, 360] on div "3 Items" at bounding box center [287, 355] width 60 height 20
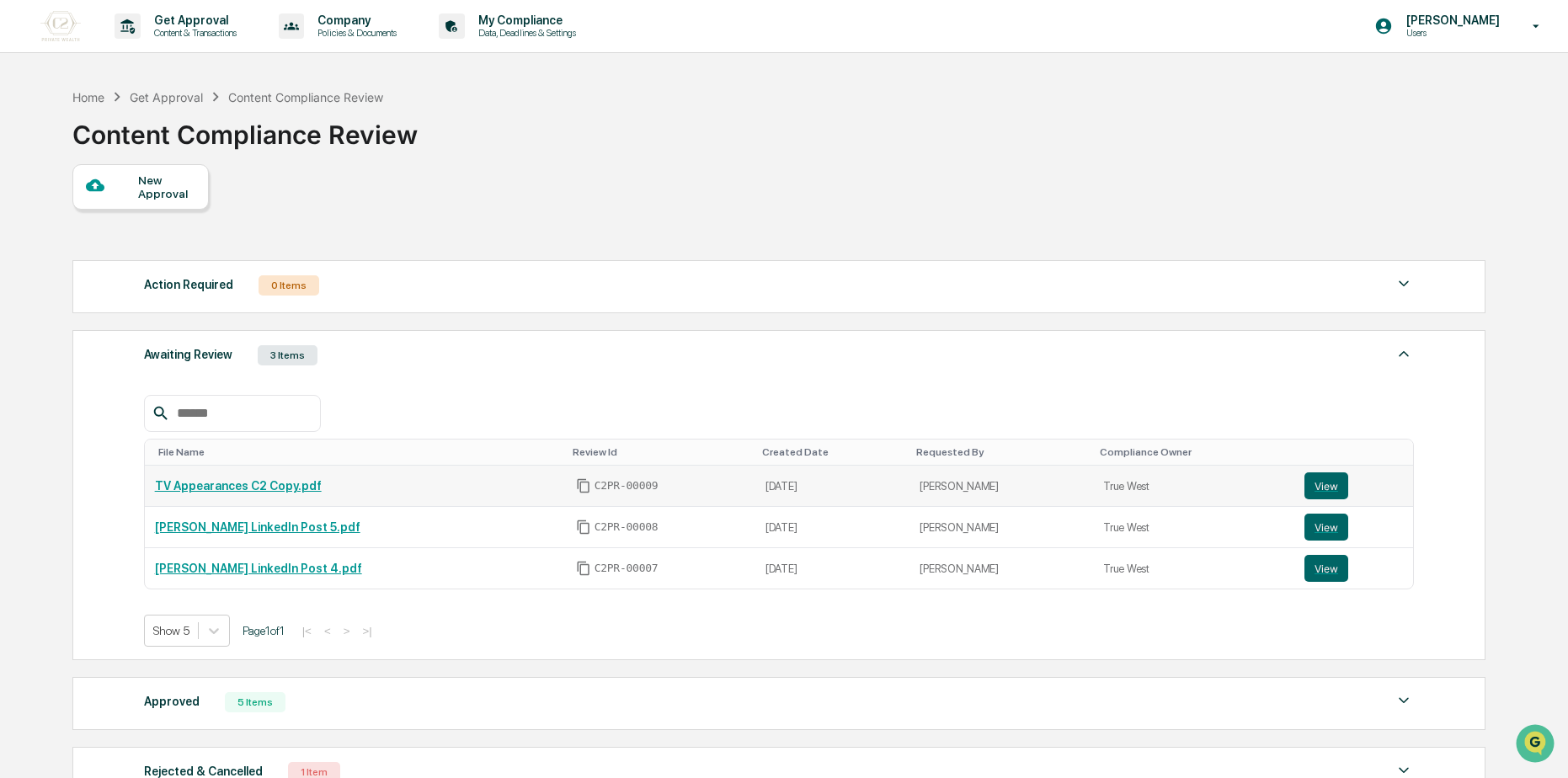
click at [256, 491] on link "TV Appearances C2 Copy.pdf" at bounding box center [238, 485] width 167 height 13
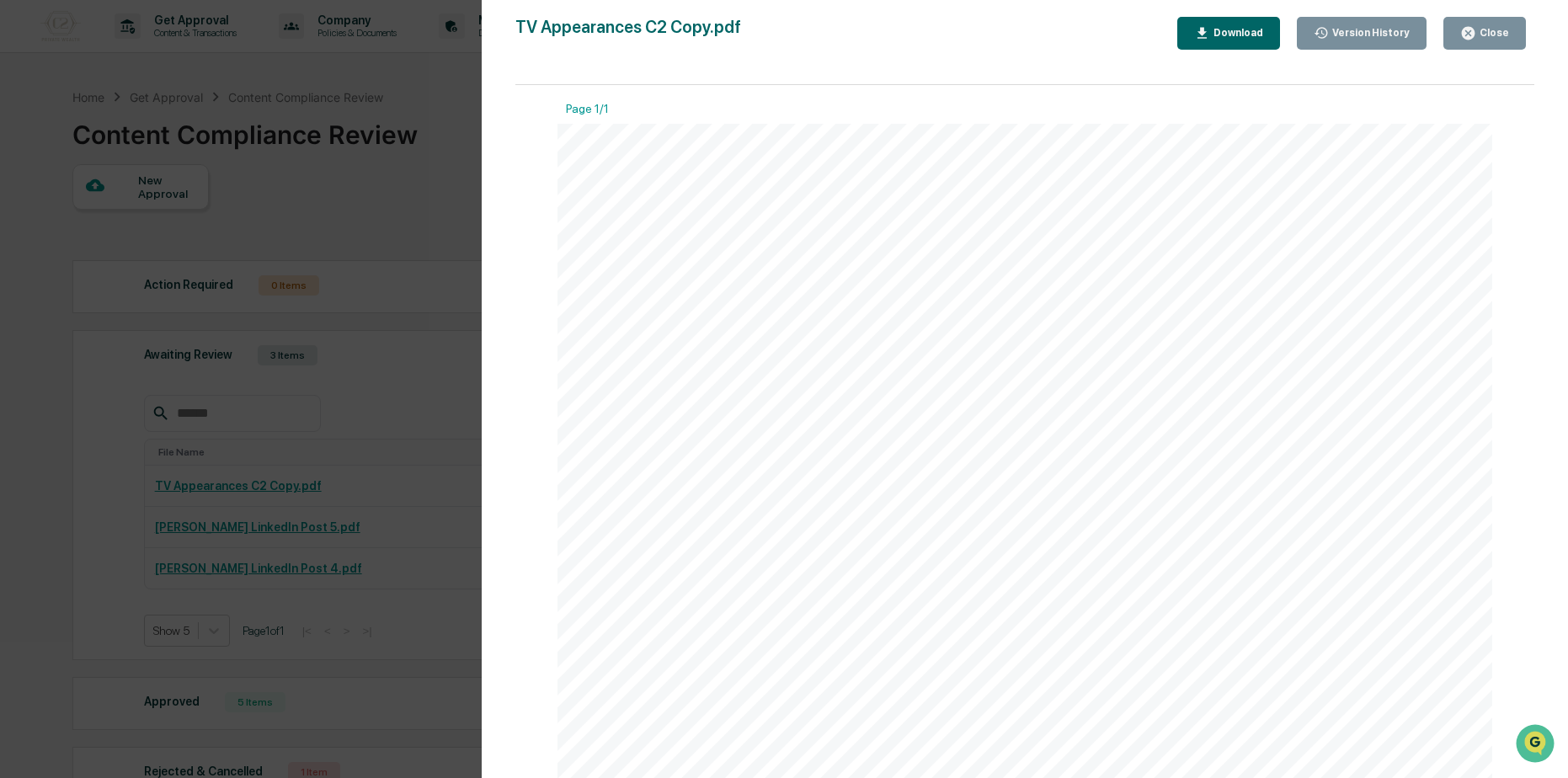
click at [290, 404] on div "Version History 09/30/2025, 09:16 PM Reagan Jones TV Appearances C2 Copy.pdf Cl…" at bounding box center [784, 389] width 1568 height 778
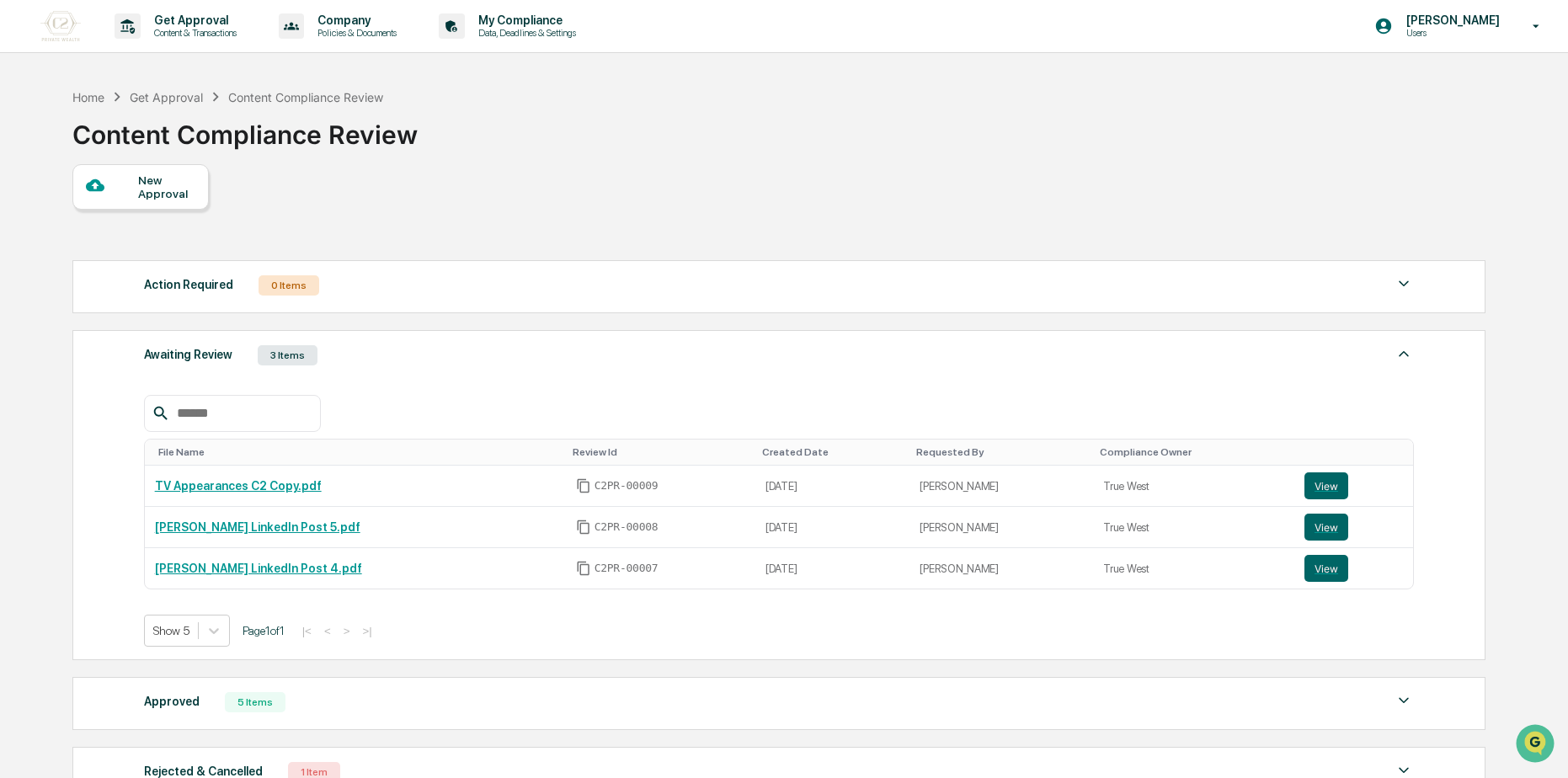
click at [140, 186] on div "New Approval" at bounding box center [166, 187] width 56 height 27
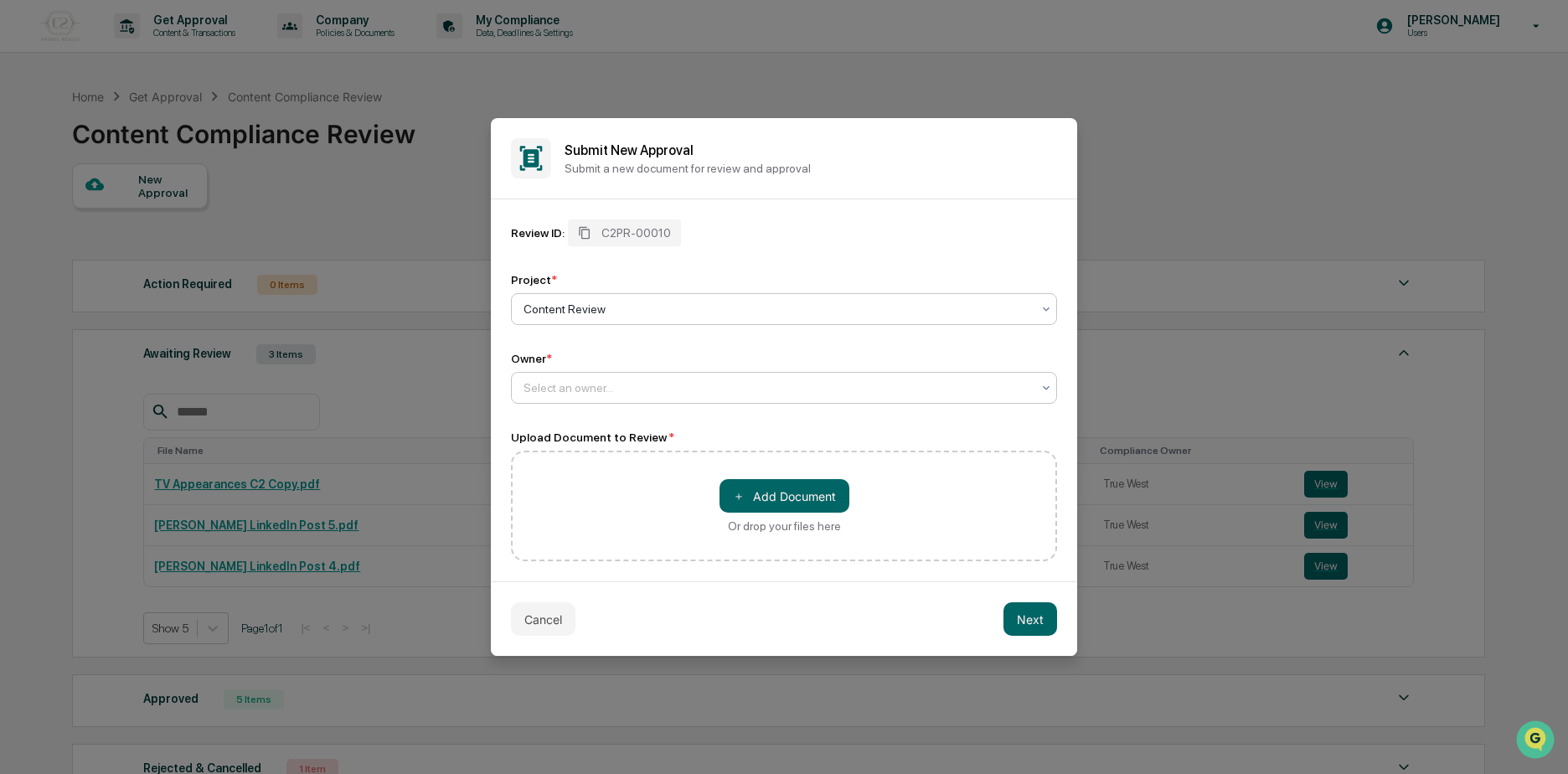
click at [598, 399] on div "Select an owner..." at bounding box center [778, 387] width 524 height 23
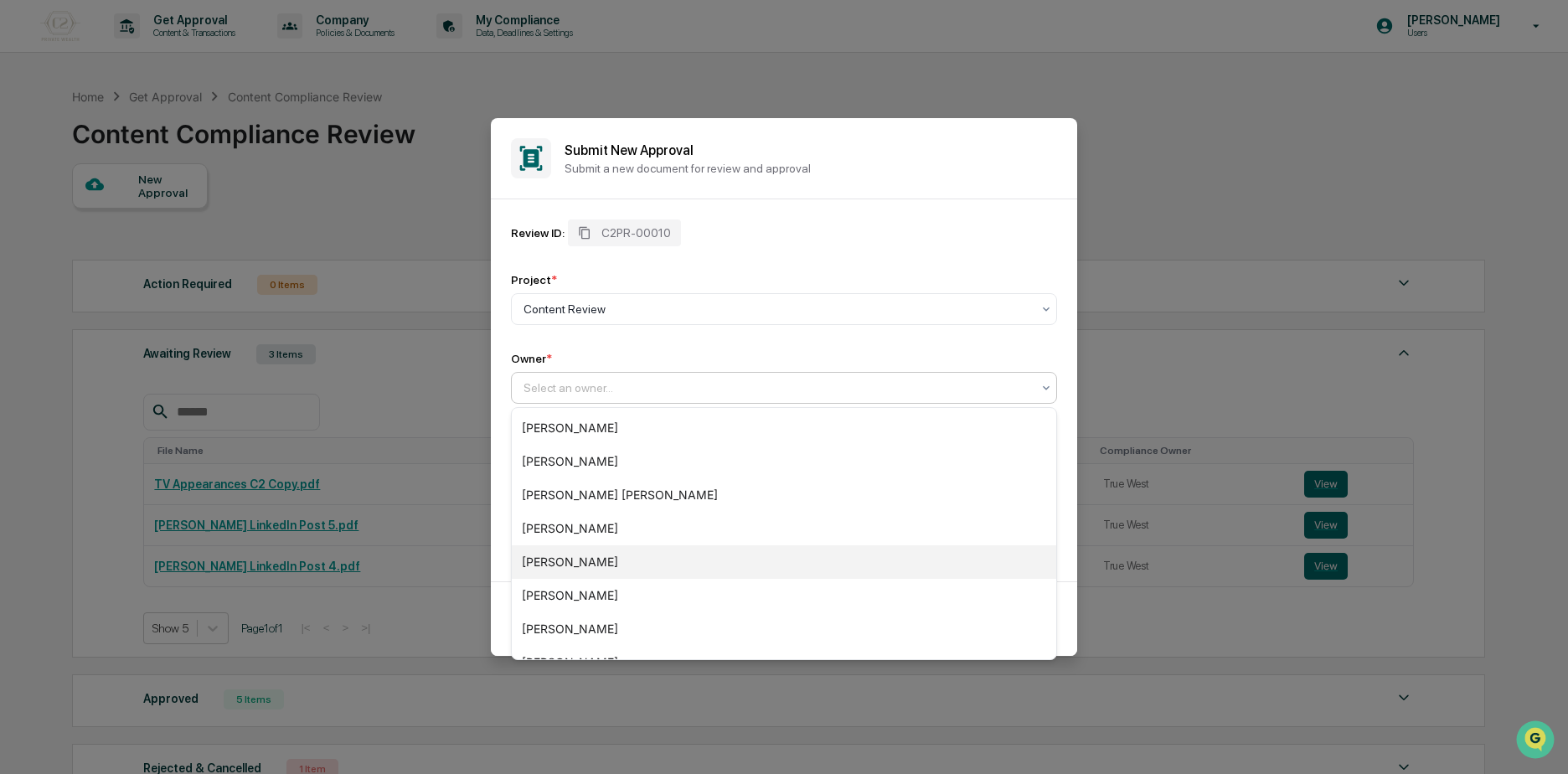
scroll to position [124, 0]
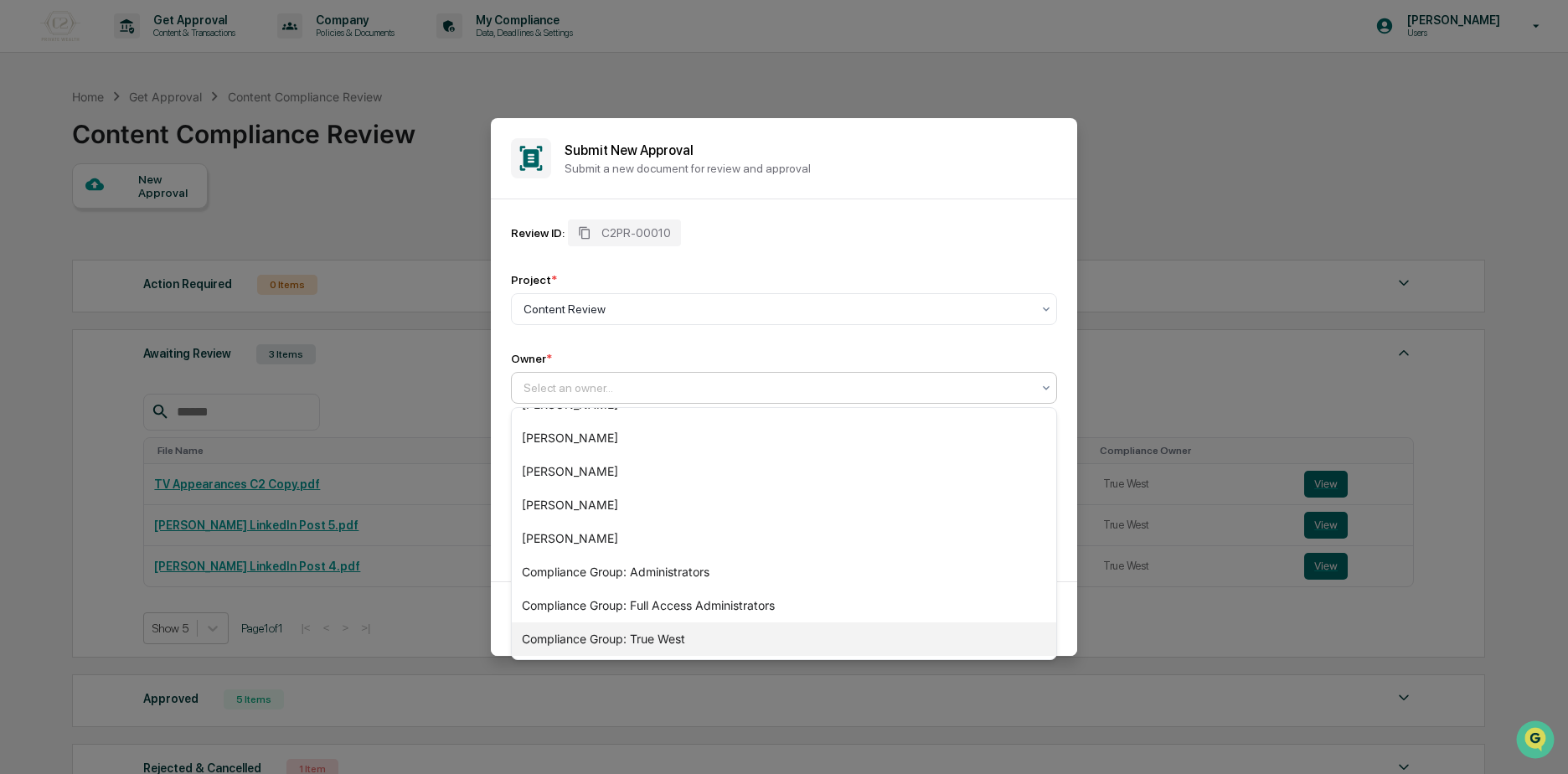
click at [614, 634] on div "Compliance Group: True West" at bounding box center [784, 639] width 545 height 34
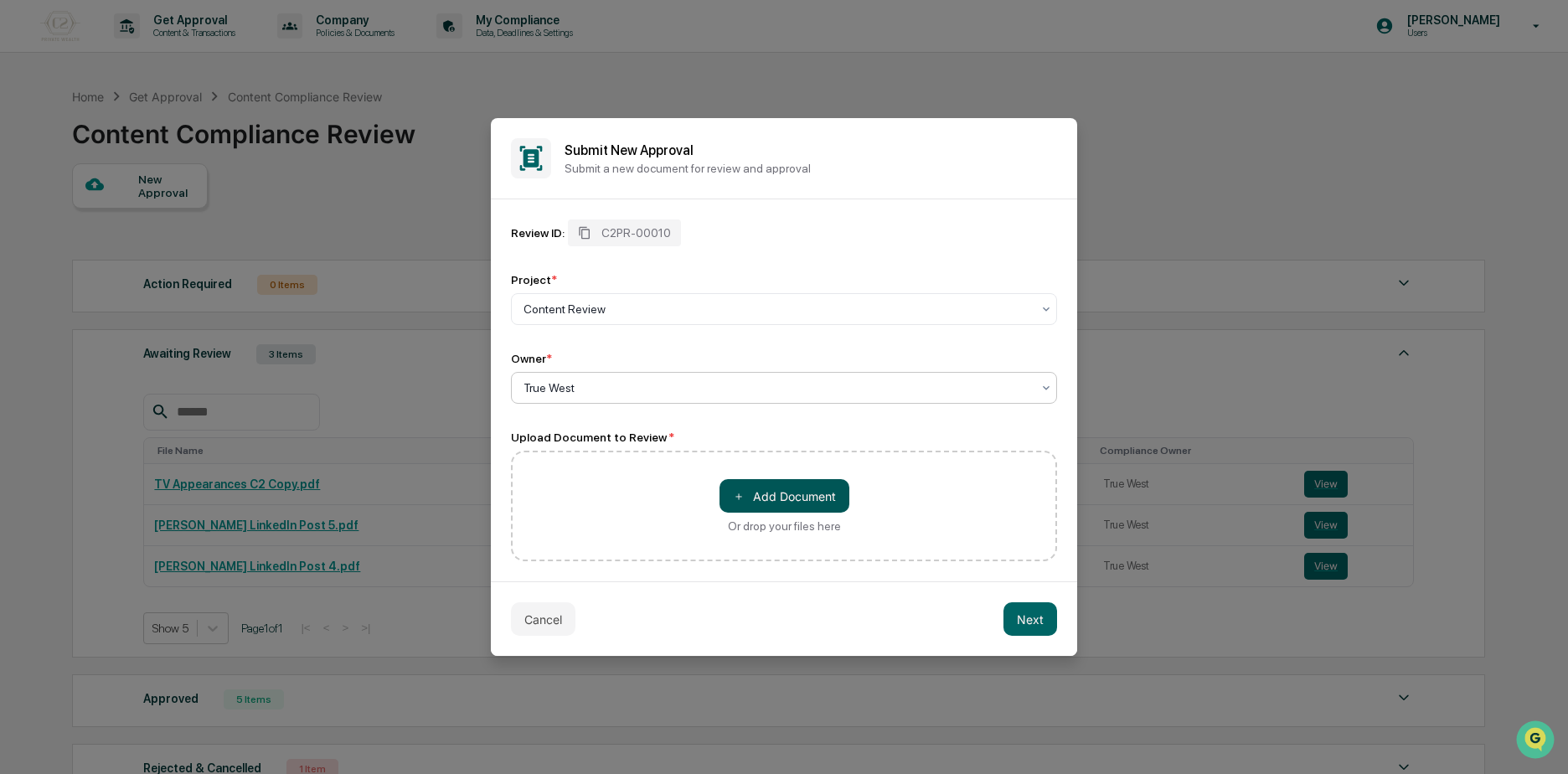
click at [800, 487] on button "＋ Add Document" at bounding box center [784, 496] width 130 height 34
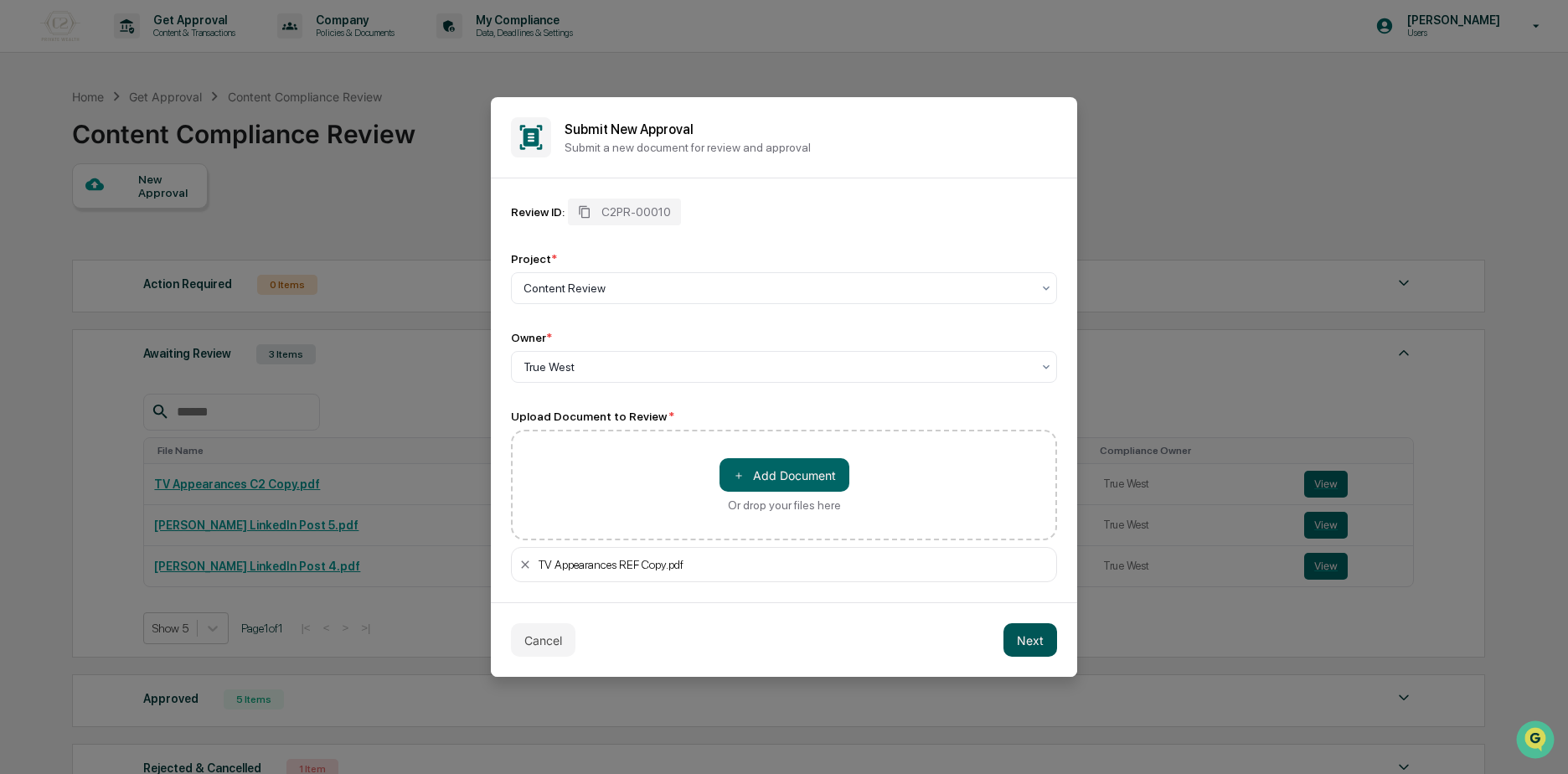
click at [1031, 643] on button "Next" at bounding box center [1030, 640] width 54 height 34
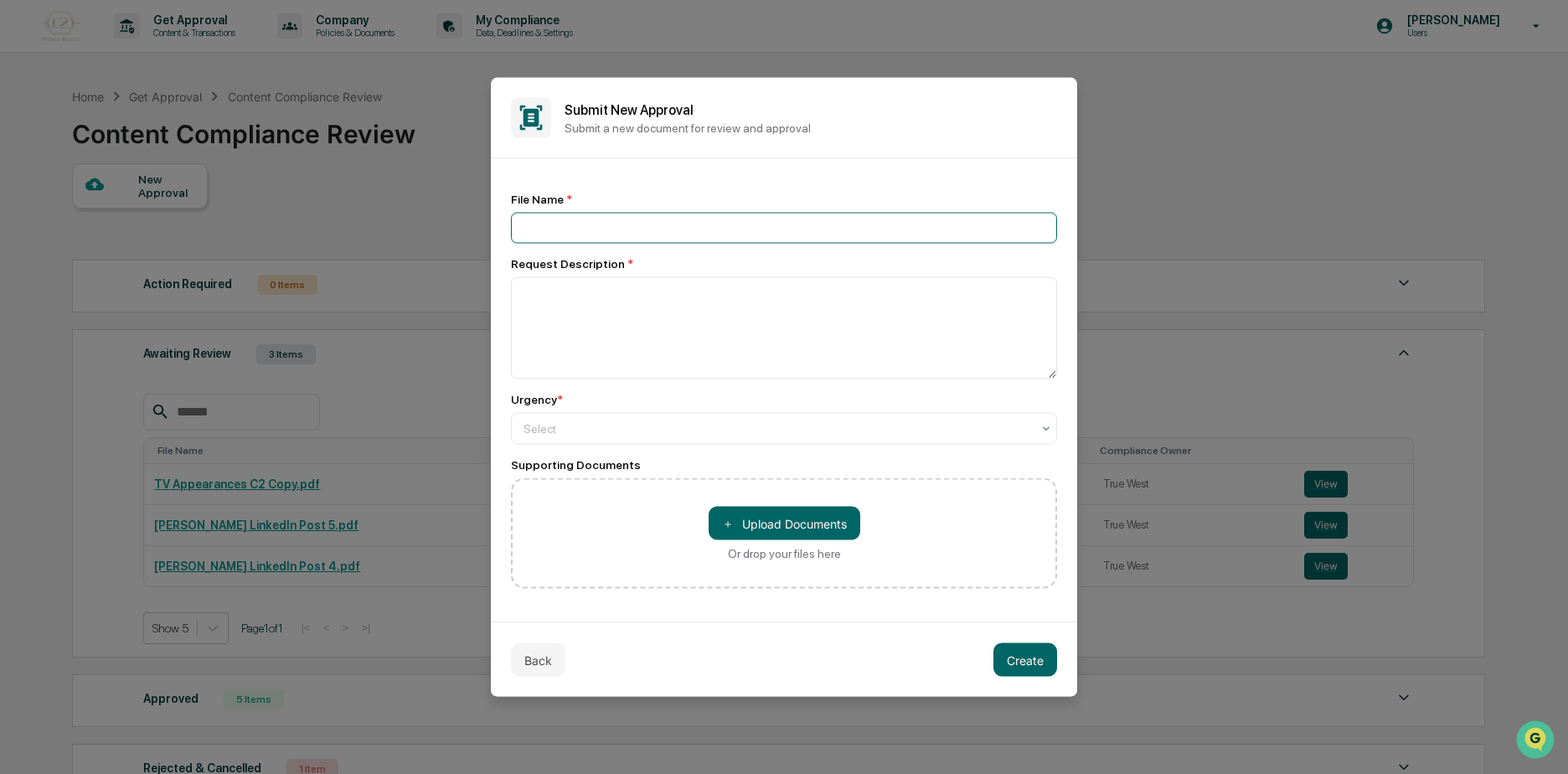
click at [618, 233] on input at bounding box center [784, 228] width 547 height 31
type input "**********"
drag, startPoint x: 631, startPoint y: 238, endPoint x: 595, endPoint y: 304, distance: 75.2
click at [595, 304] on textarea at bounding box center [784, 329] width 547 height 102
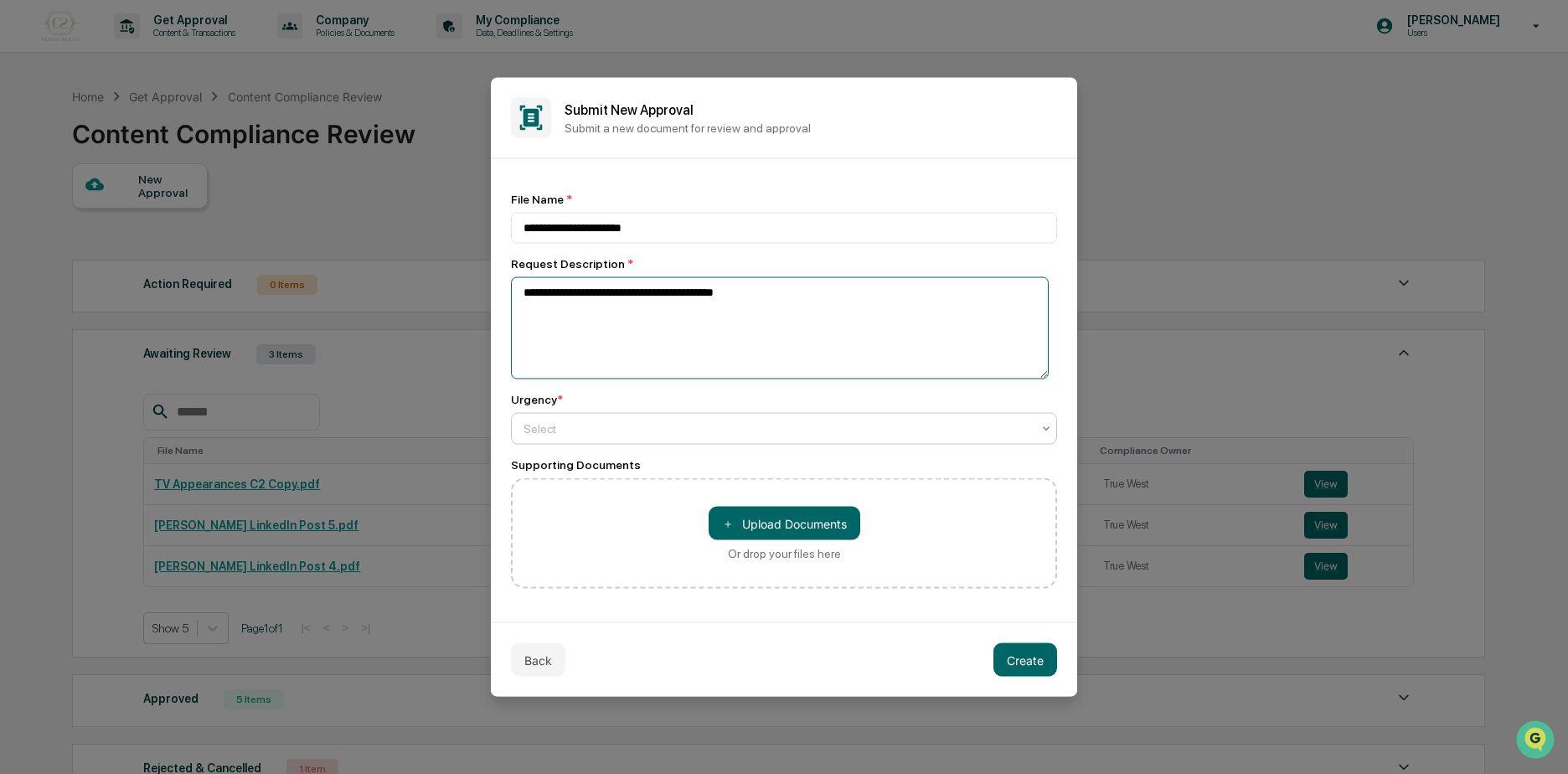
type textarea "**********"
click at [966, 432] on div at bounding box center [777, 428] width 508 height 16
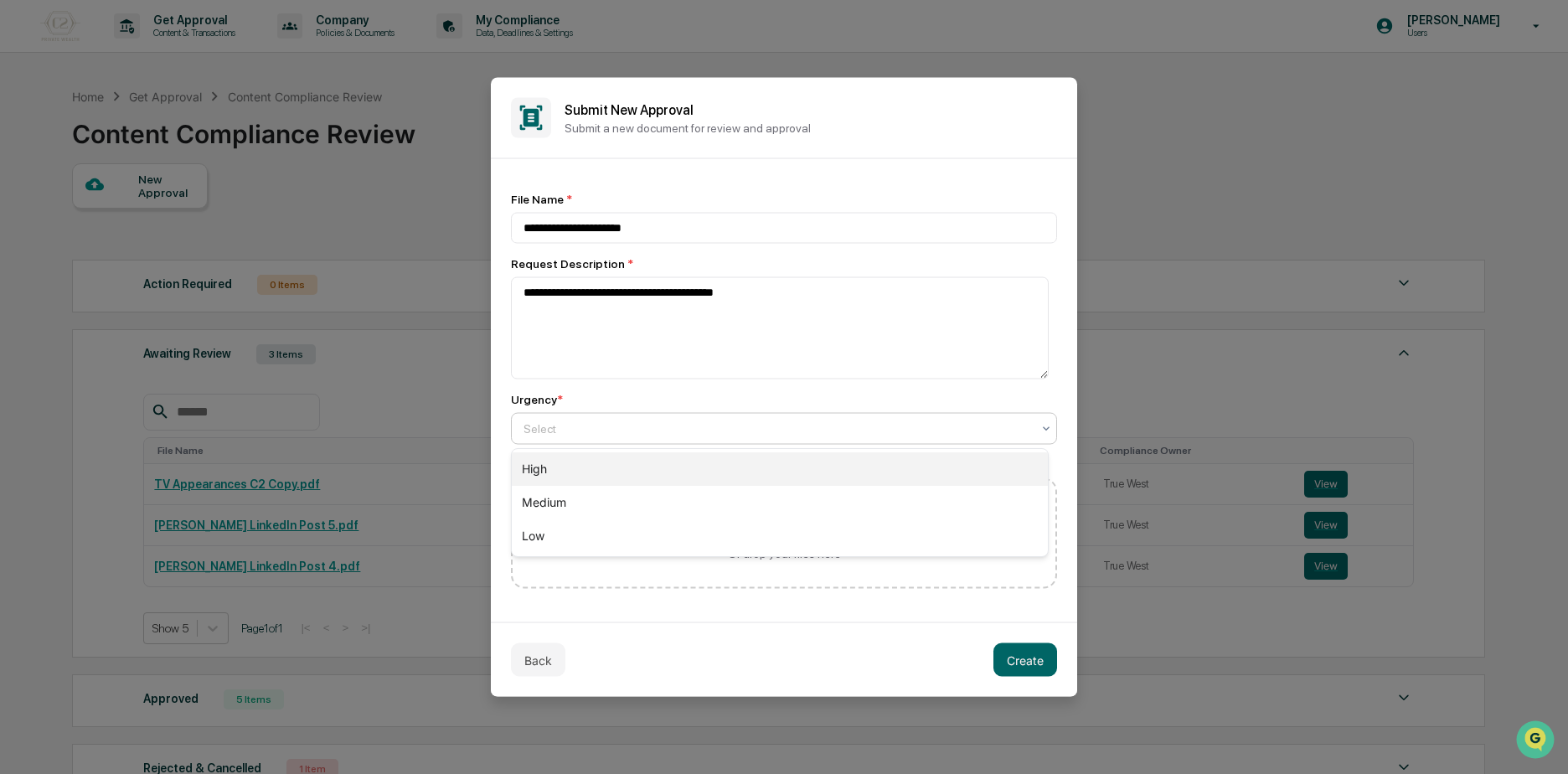
click at [645, 472] on div "High" at bounding box center [780, 469] width 536 height 34
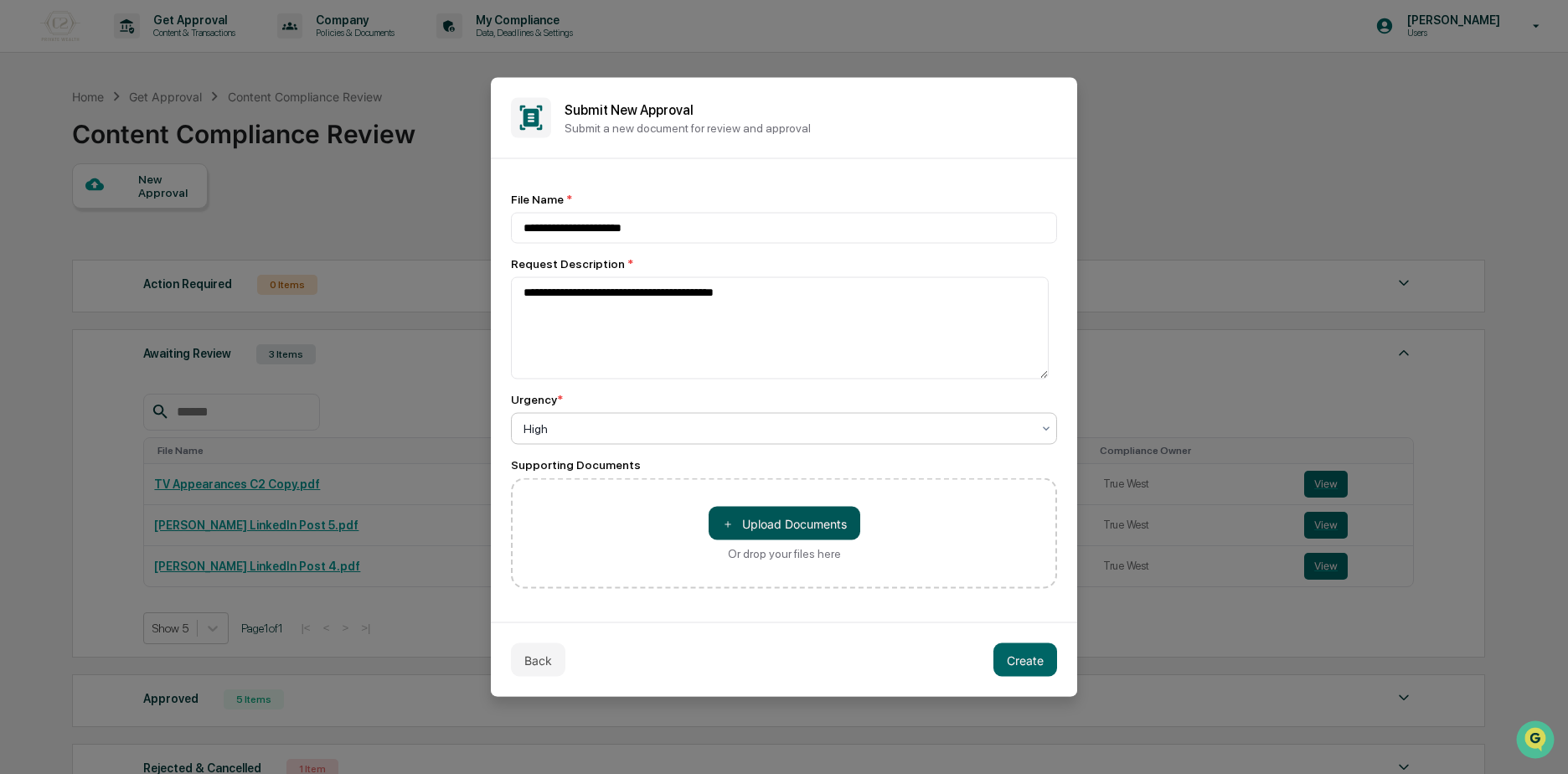
click at [767, 528] on button "＋ Upload Documents" at bounding box center [784, 523] width 151 height 34
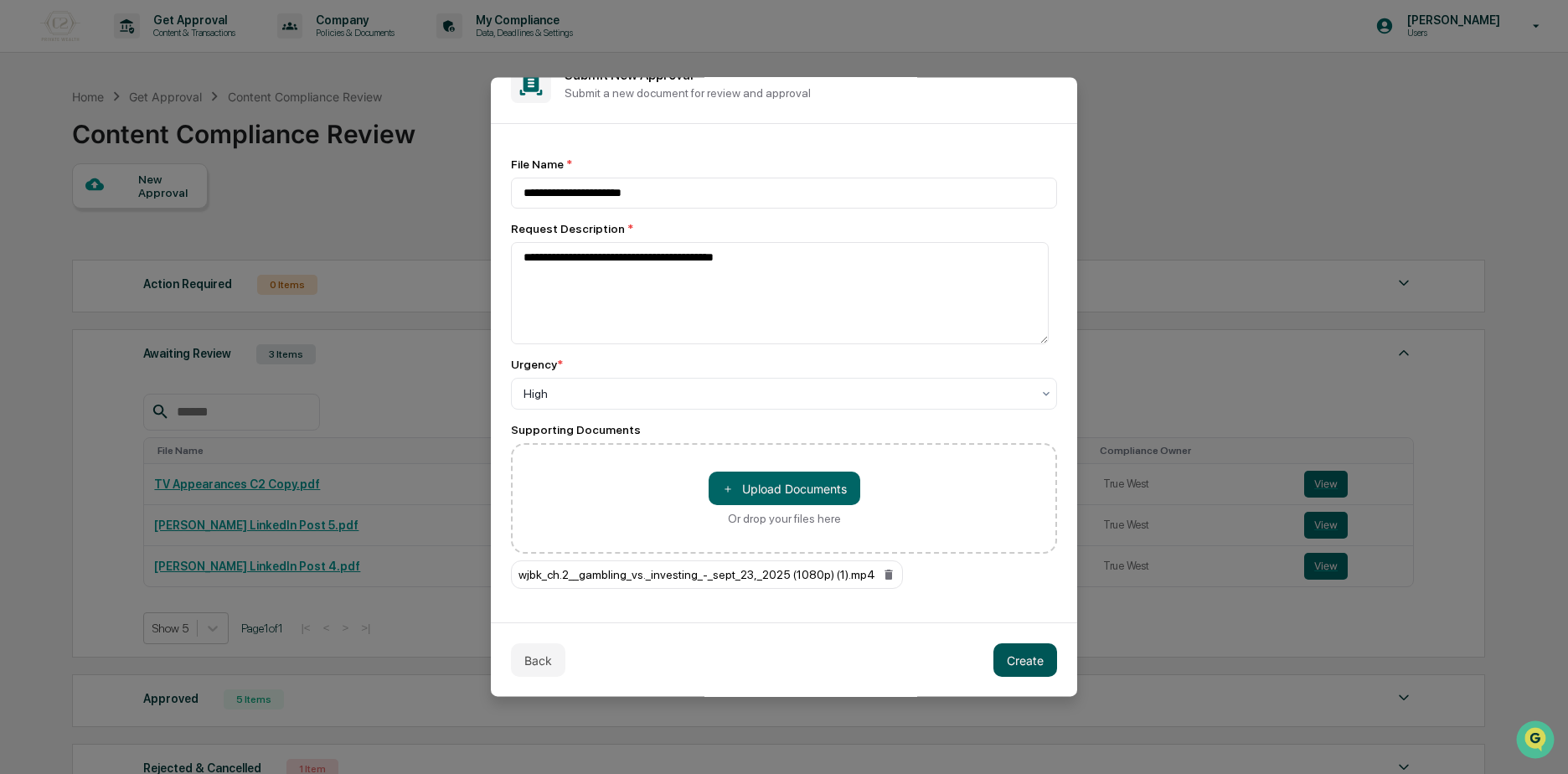
scroll to position [36, 0]
click at [1023, 658] on button "Create" at bounding box center [1026, 659] width 64 height 34
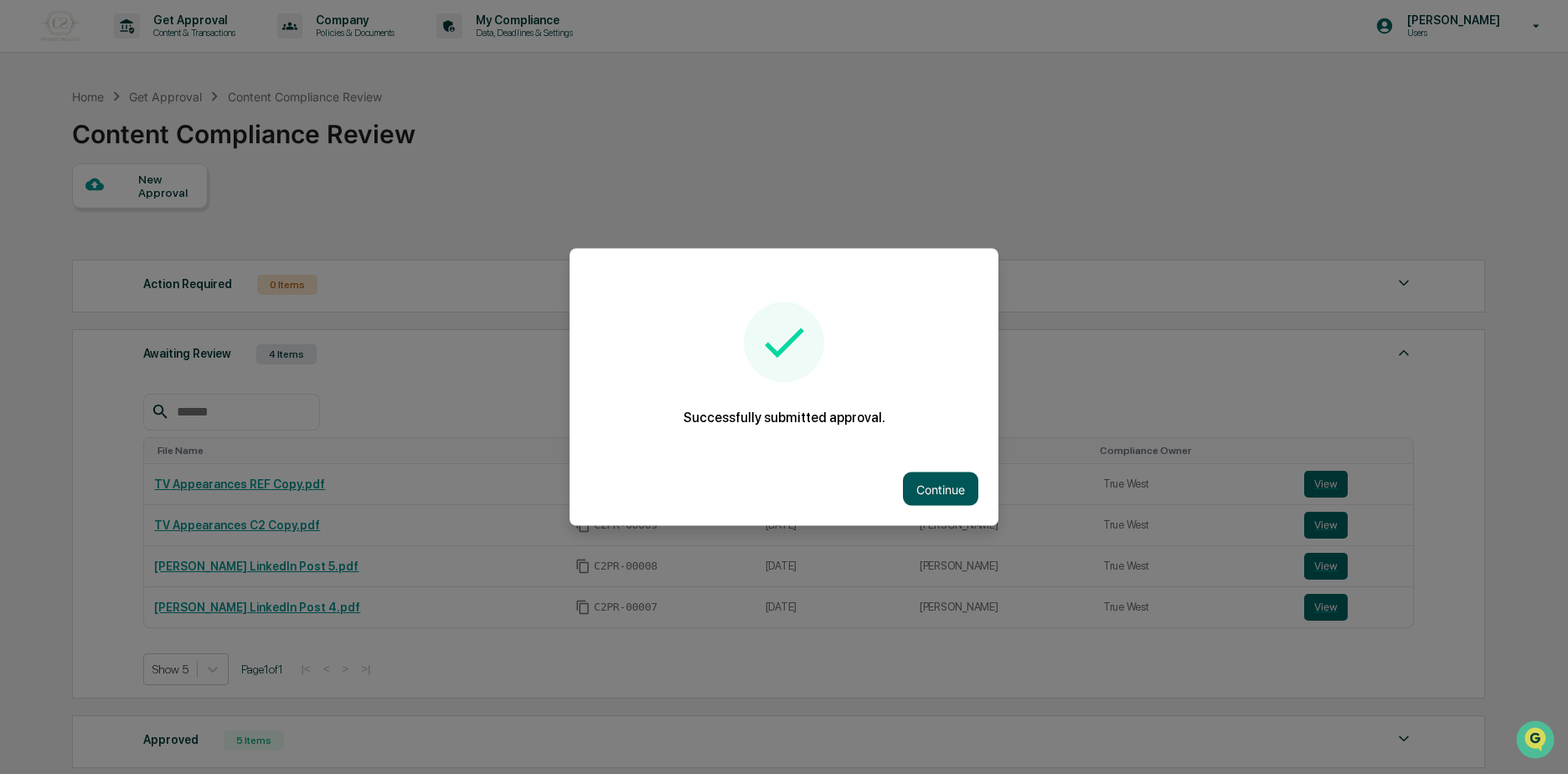
click at [916, 480] on button "Continue" at bounding box center [940, 489] width 75 height 34
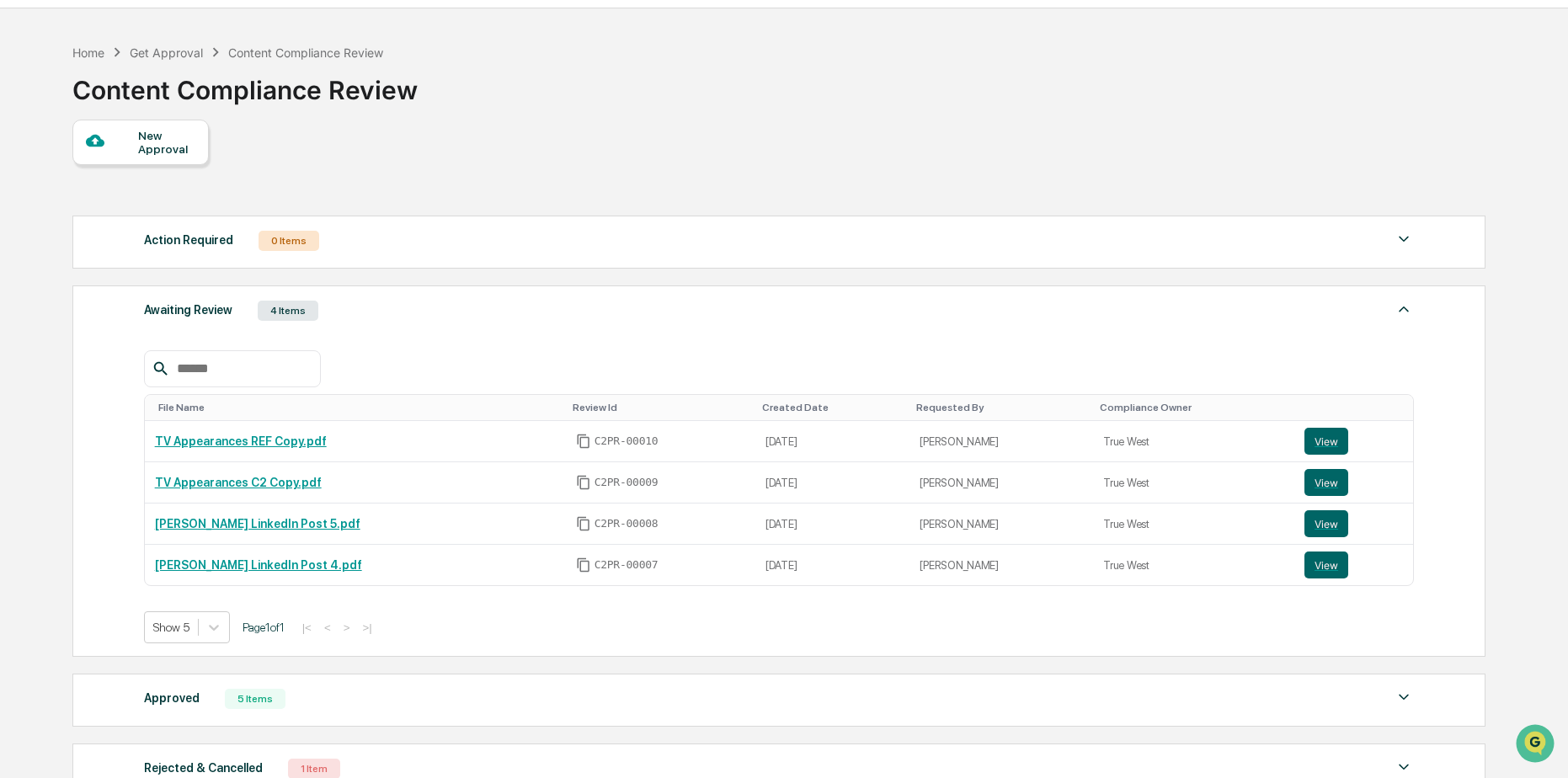
scroll to position [0, 0]
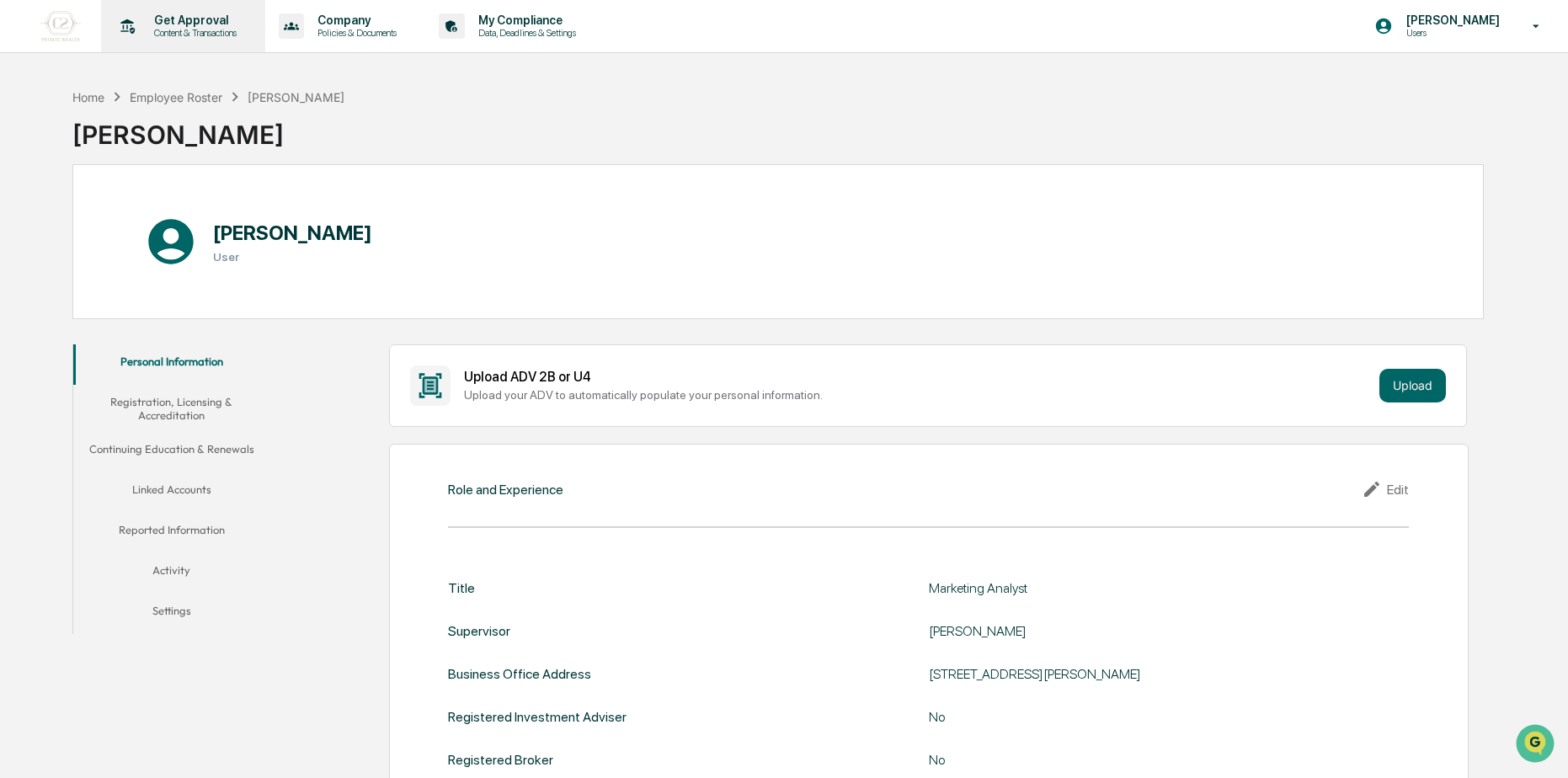
click at [190, 31] on p "Content & Transactions" at bounding box center [193, 33] width 104 height 12
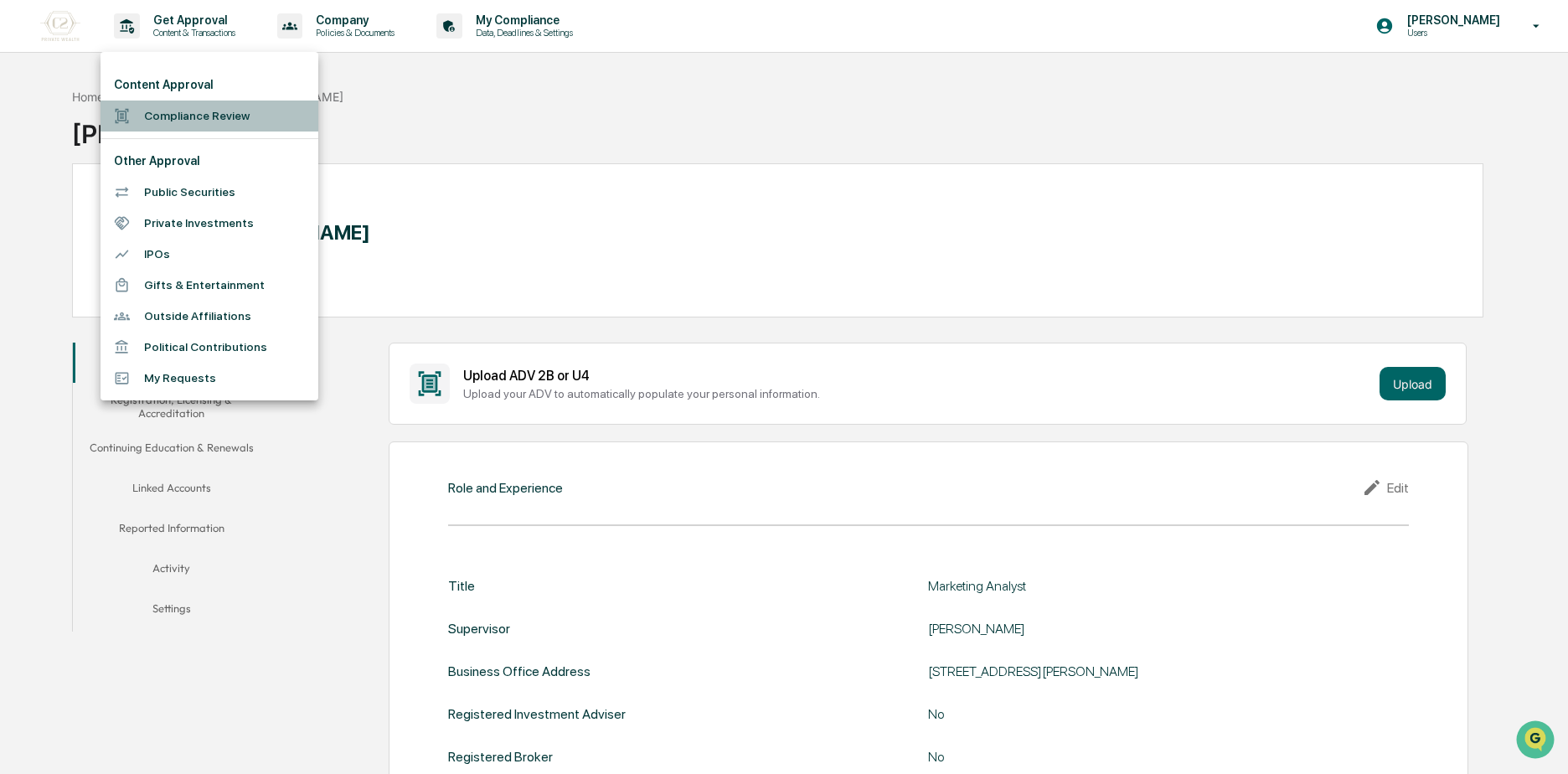
click at [215, 112] on li "Compliance Review" at bounding box center [209, 116] width 218 height 31
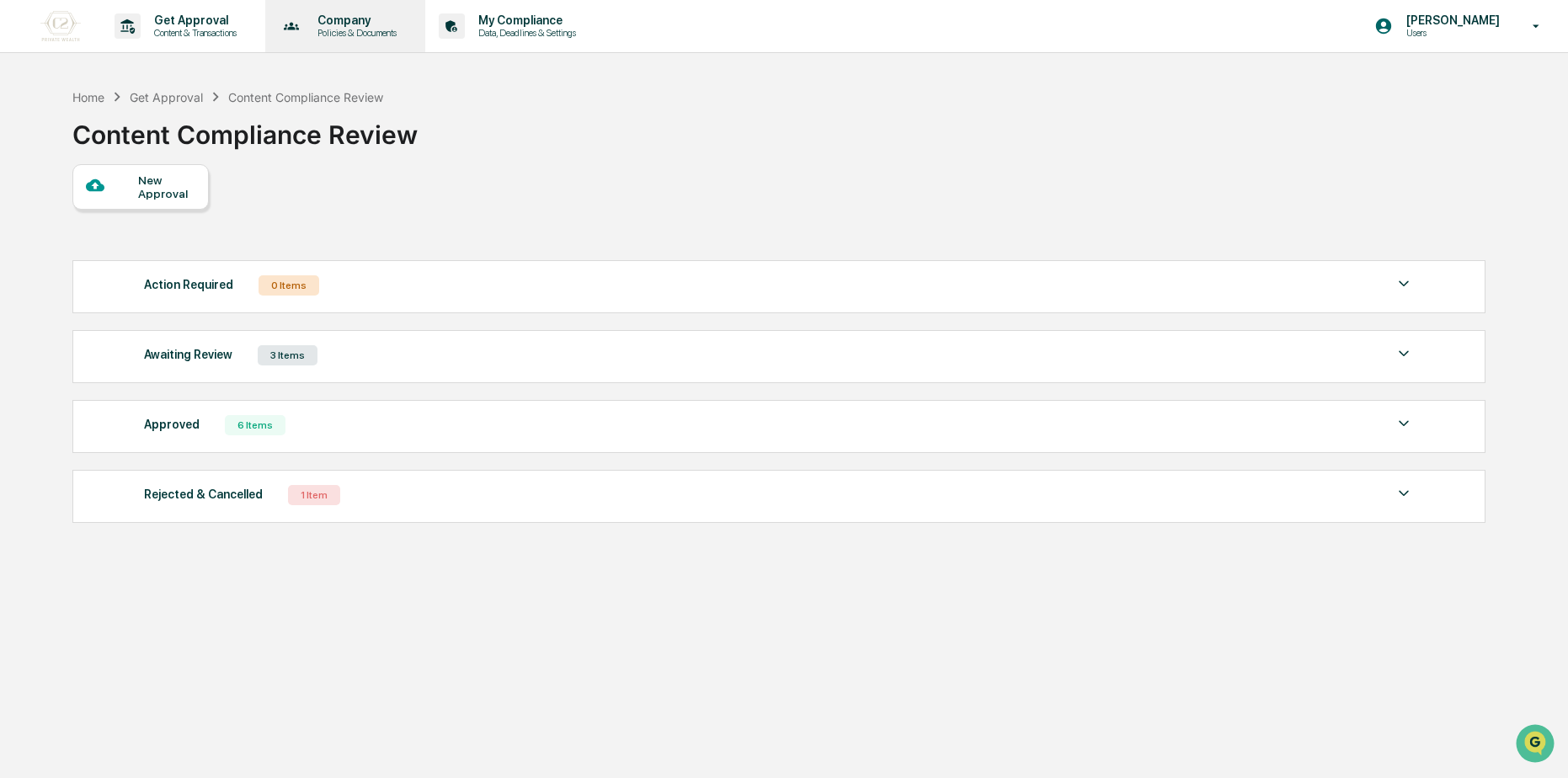
click at [375, 23] on p "Company" at bounding box center [355, 19] width 101 height 13
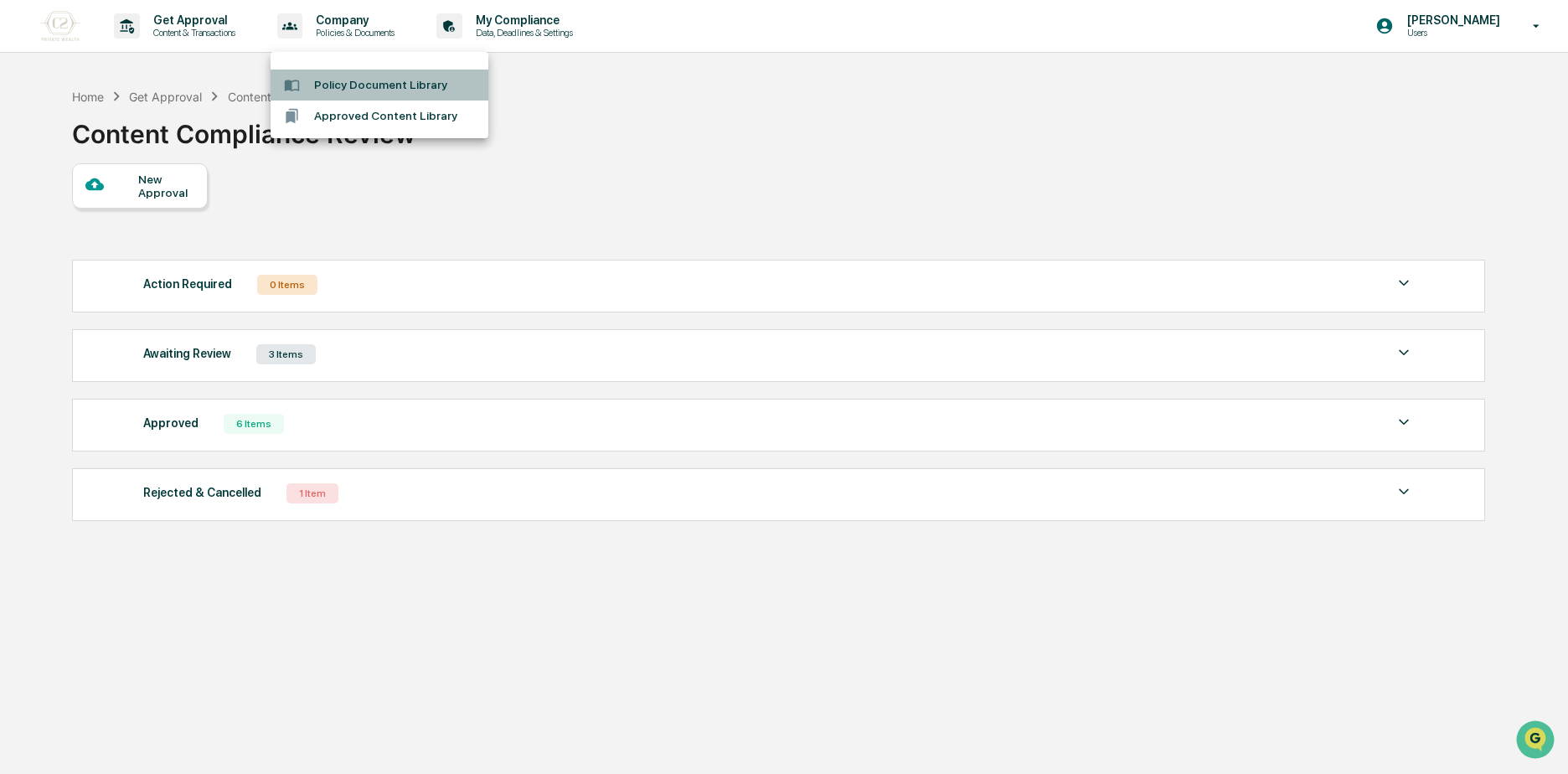
click at [365, 93] on li "Policy Document Library" at bounding box center [380, 85] width 218 height 31
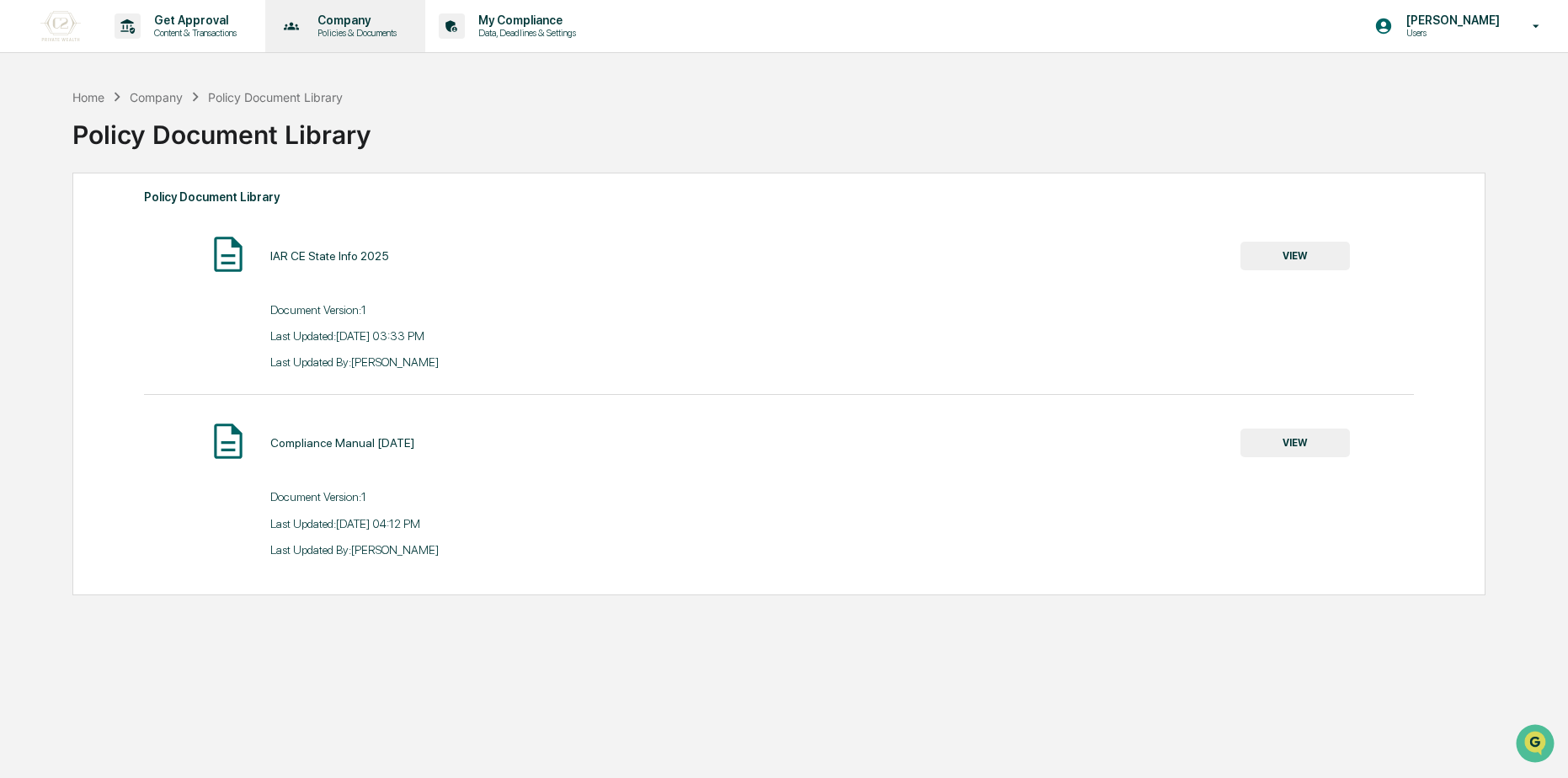
click at [338, 35] on p "Policies & Documents" at bounding box center [355, 33] width 101 height 12
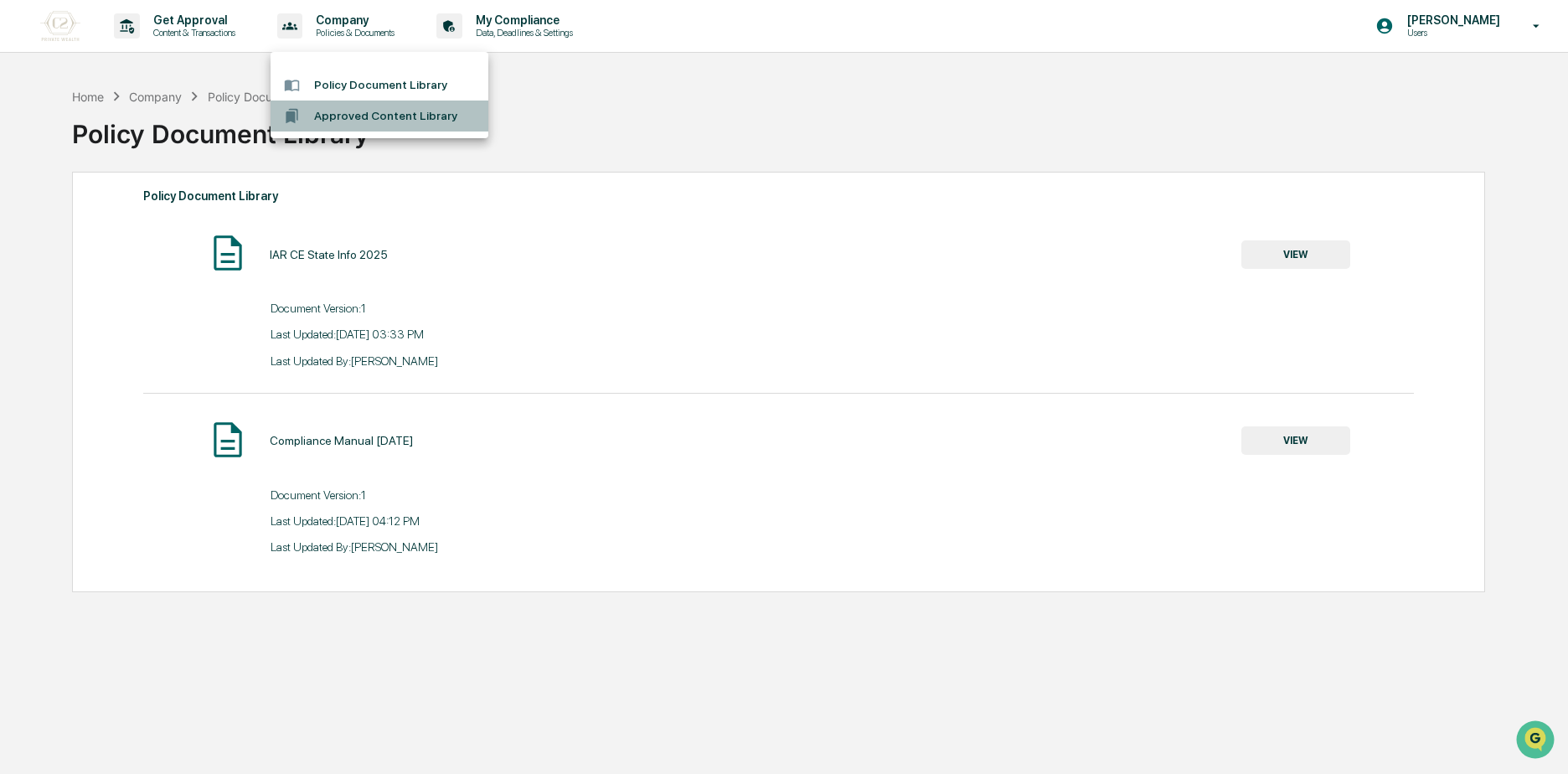
click at [362, 119] on li "Approved Content Library" at bounding box center [380, 116] width 218 height 31
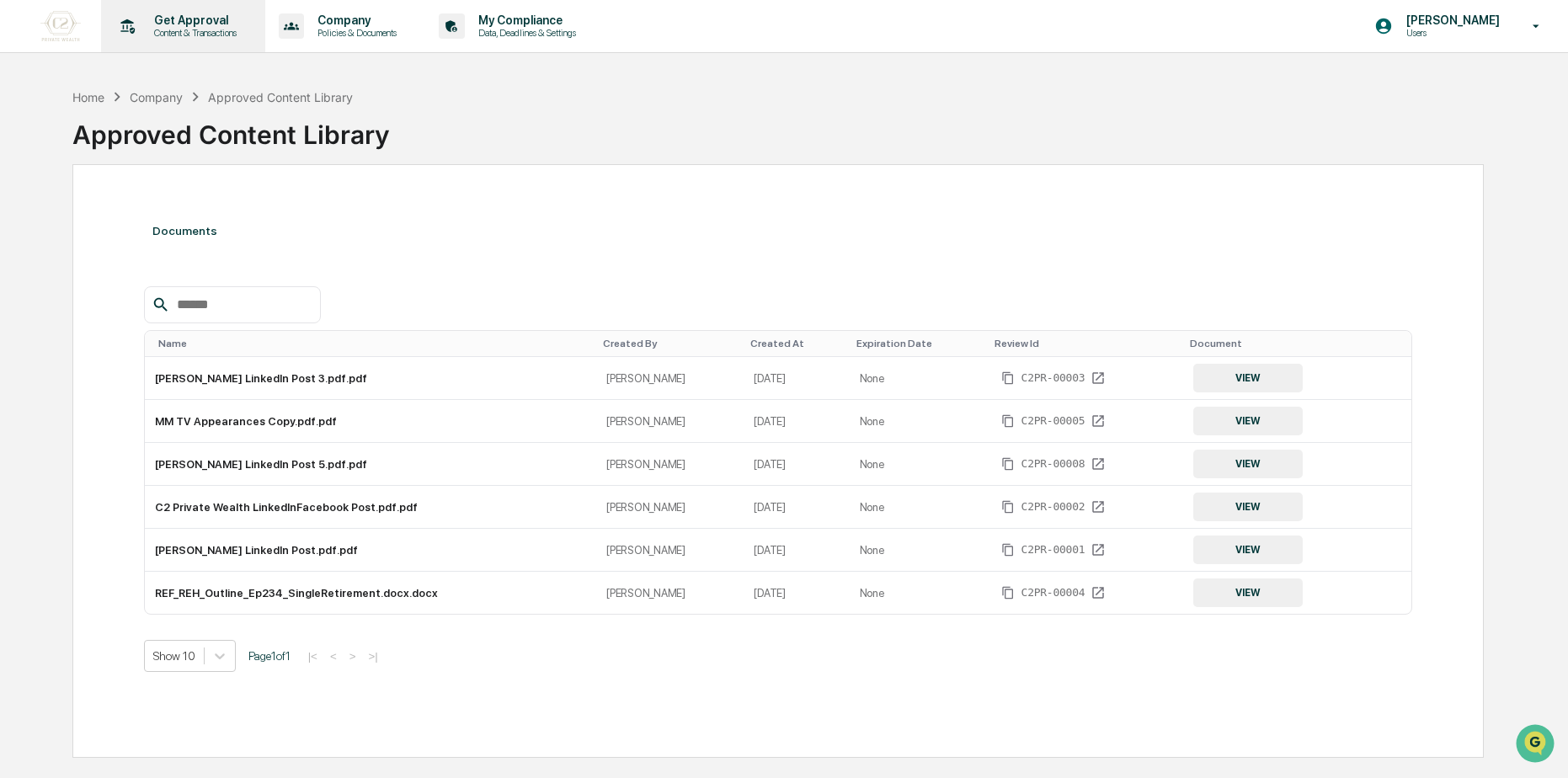
click at [171, 48] on div "Get Approval Content & Transactions" at bounding box center [182, 26] width 148 height 52
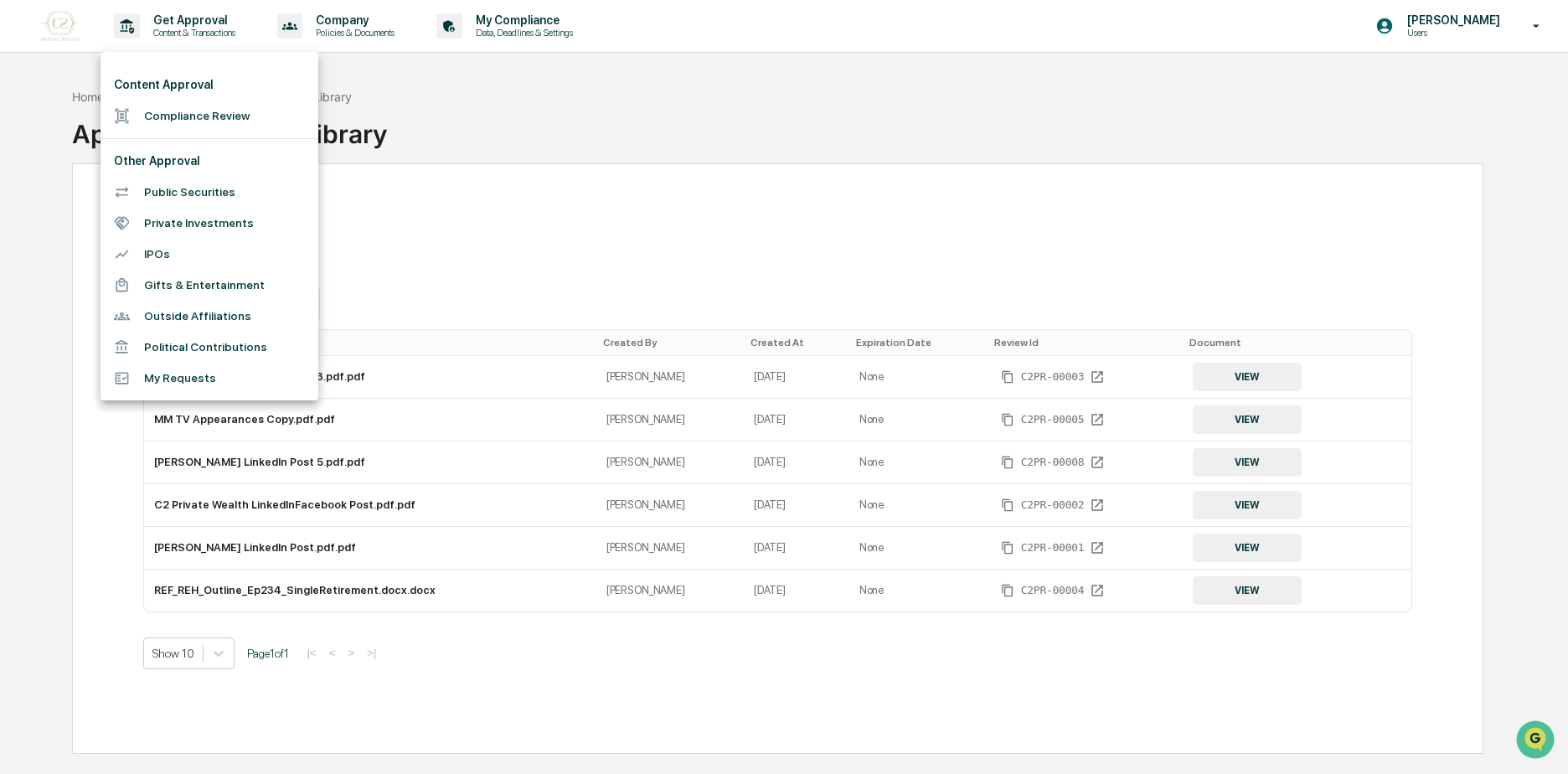
click at [203, 108] on li "Compliance Review" at bounding box center [209, 116] width 218 height 31
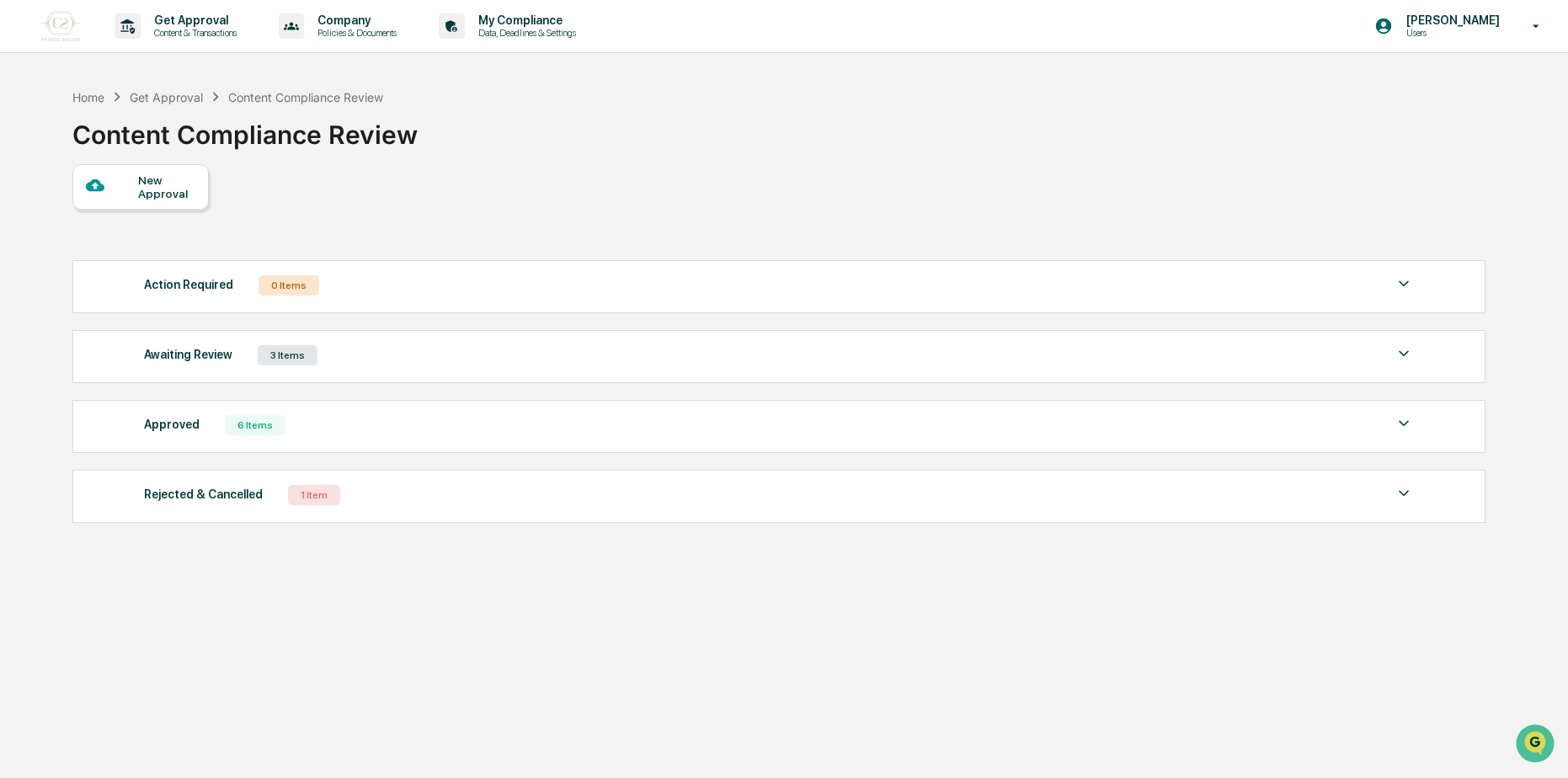
click at [309, 369] on div "Awaiting Review 3 Items File Name Review Id Created Date Requested By Complianc…" at bounding box center [778, 356] width 1412 height 53
click at [273, 412] on div "Approved 6 Items File Name Review Id Created Date Requested By Compliance Owner…" at bounding box center [778, 426] width 1412 height 53
click at [256, 427] on div "6 Items" at bounding box center [256, 425] width 61 height 20
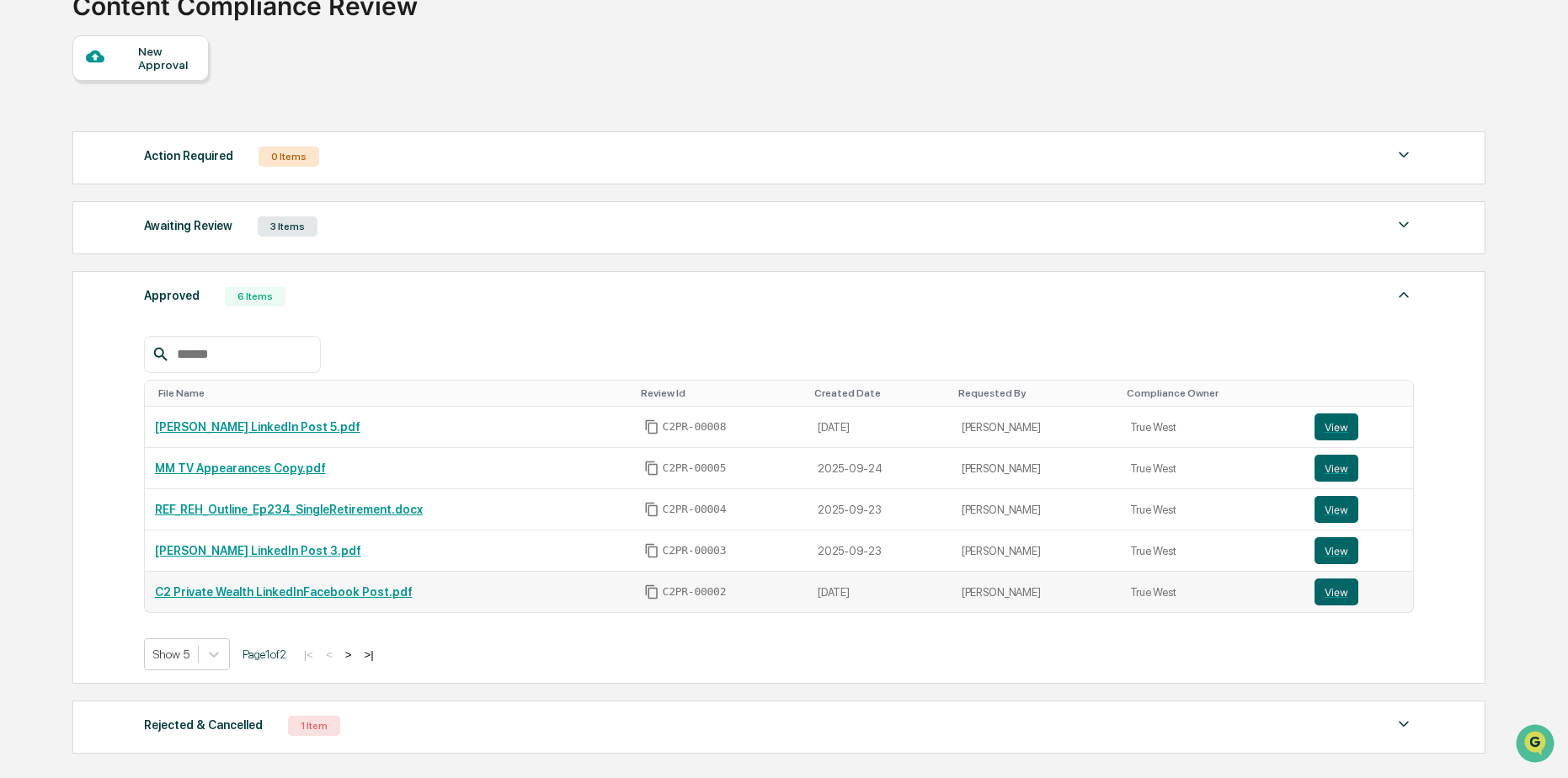
scroll to position [169, 0]
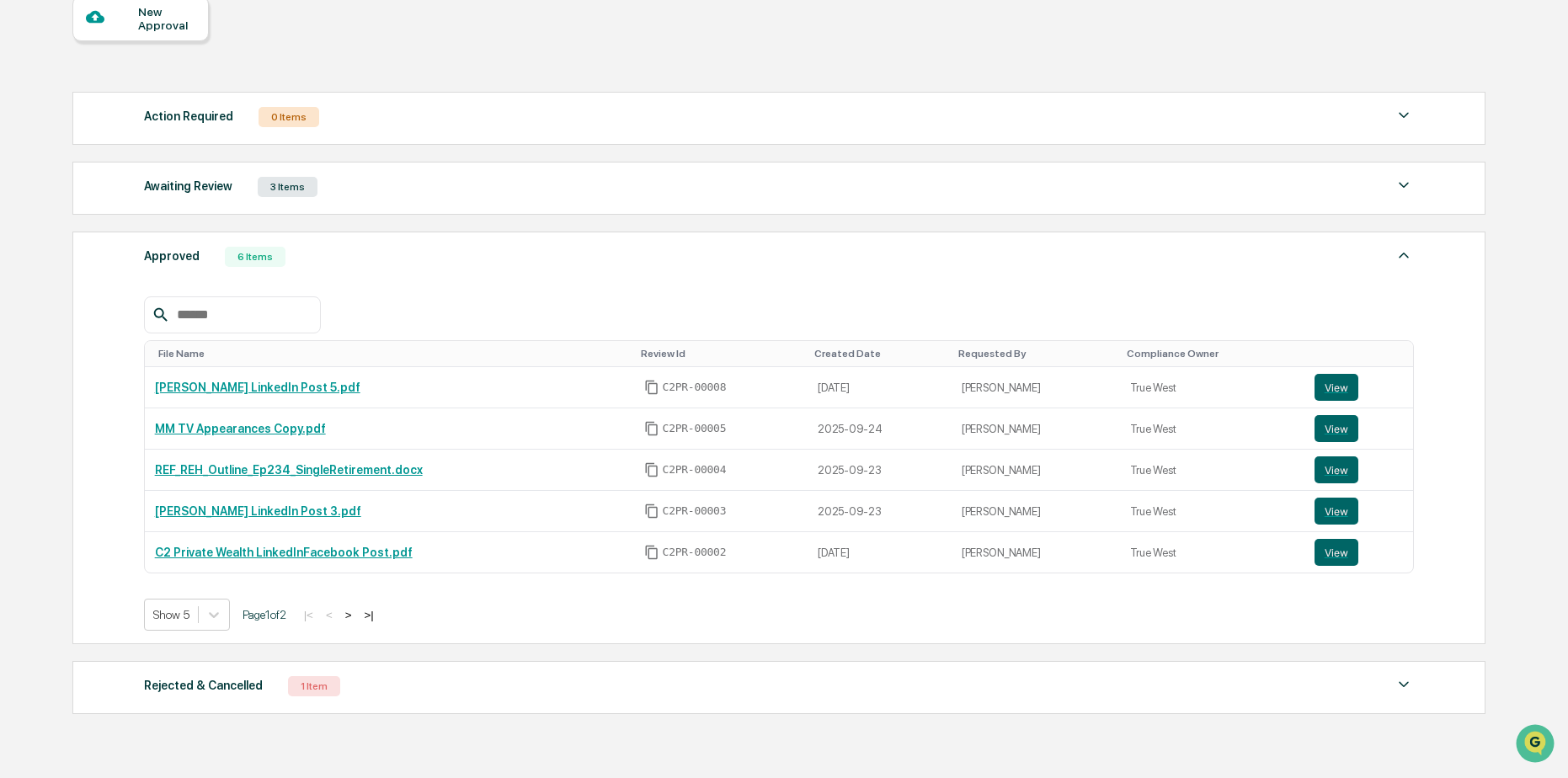
click at [409, 192] on div "Awaiting Review 3 Items" at bounding box center [779, 186] width 1270 height 23
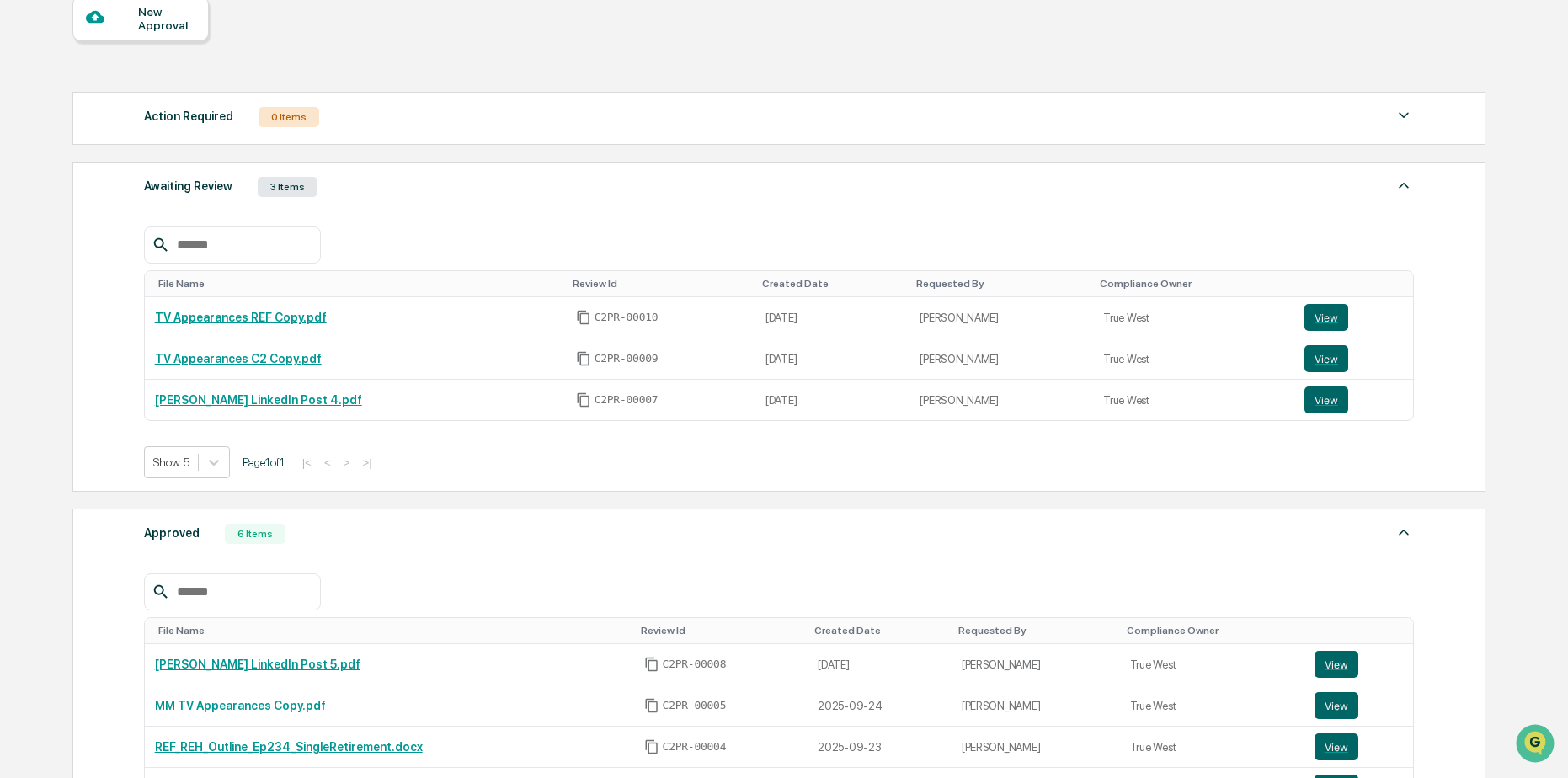
click at [409, 192] on div "Awaiting Review 3 Items" at bounding box center [779, 186] width 1270 height 23
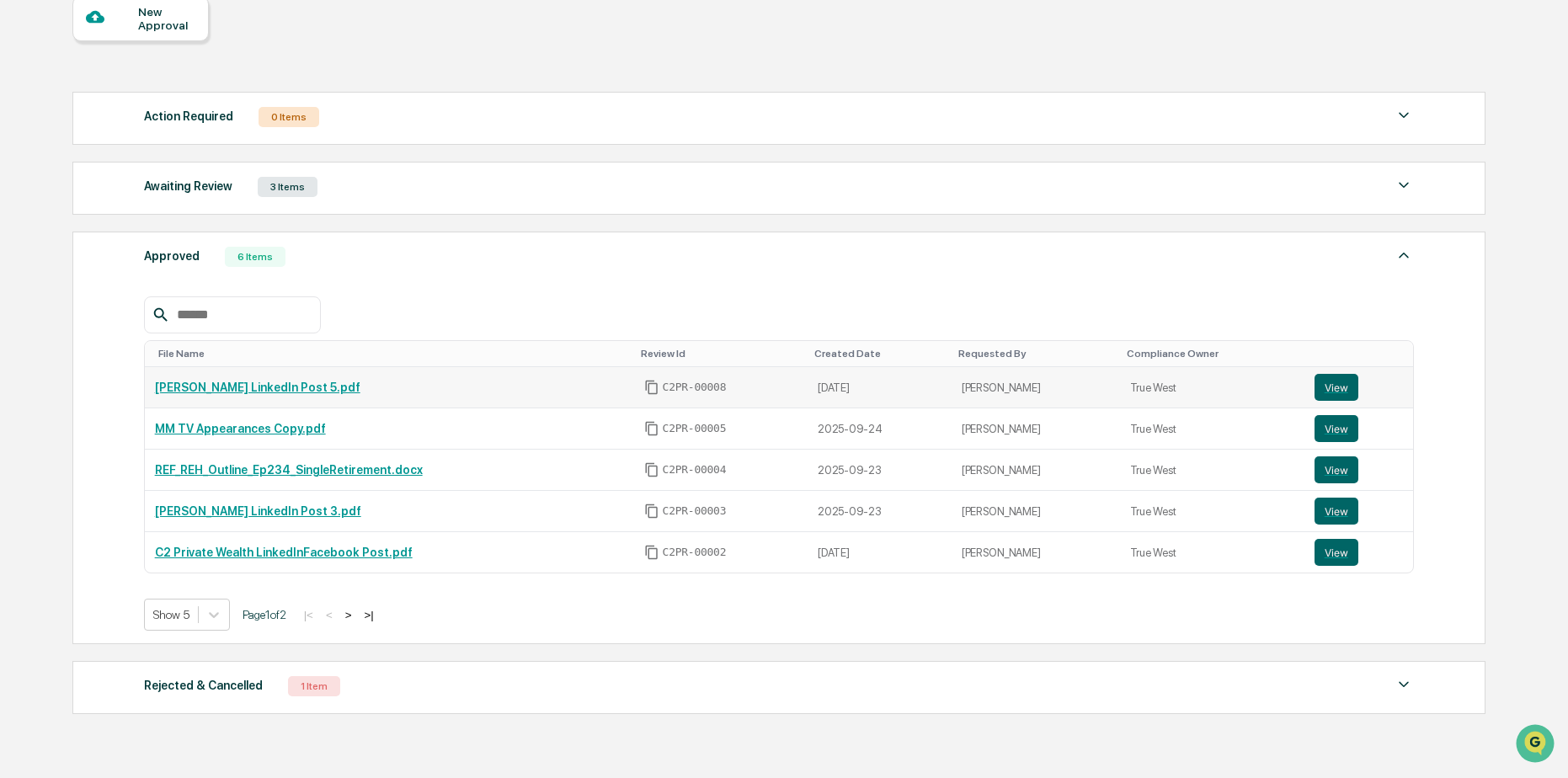
click at [223, 386] on link "[PERSON_NAME] LinkedIn Post 5.pdf" at bounding box center [257, 387] width 205 height 13
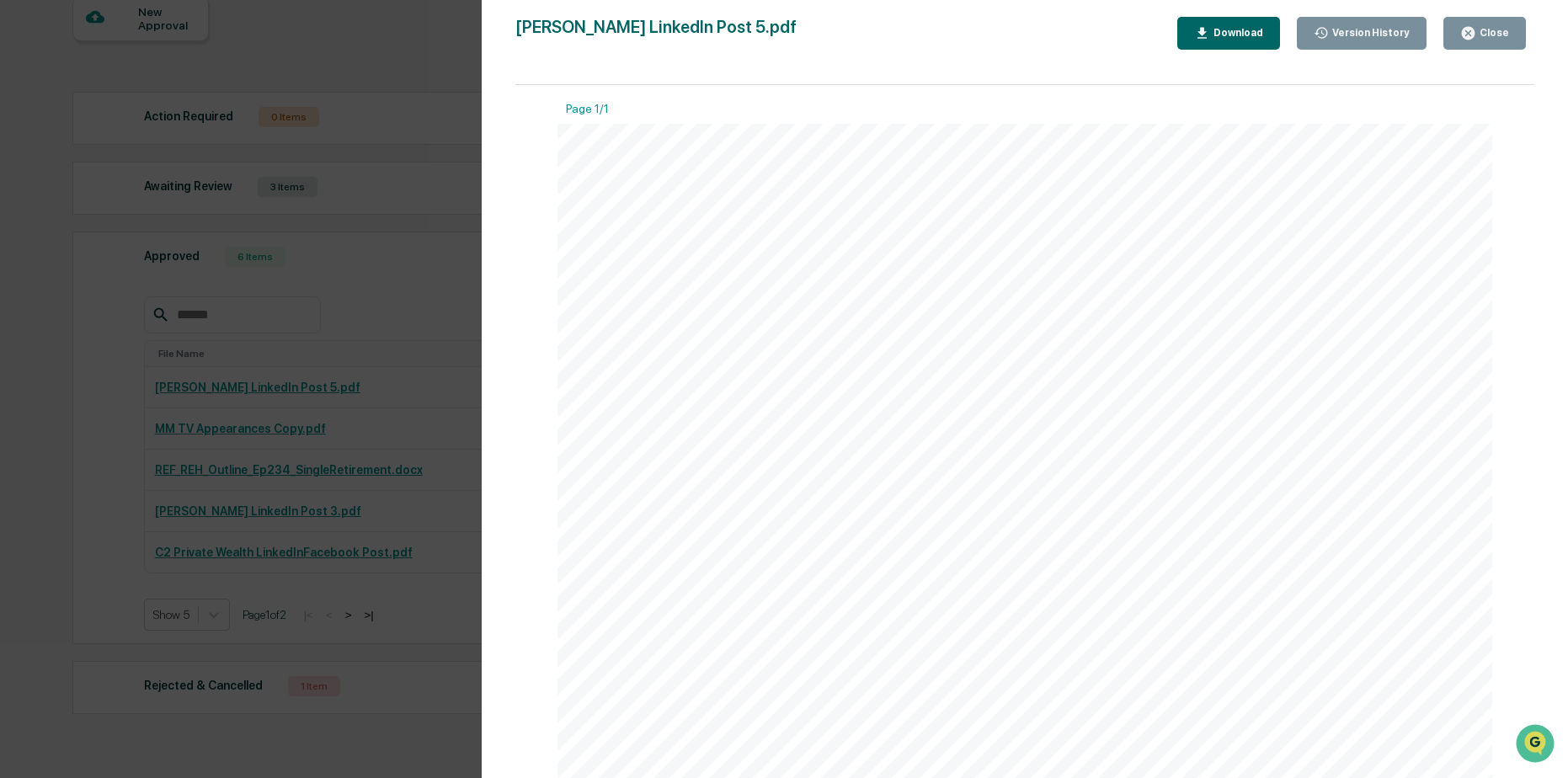
scroll to position [84, 0]
click at [342, 256] on div "Version History [DATE] 05:31 PM [PERSON_NAME] [DATE] 09:34 PM [PERSON_NAME] Lin…" at bounding box center [784, 389] width 1568 height 778
